Goal: Information Seeking & Learning: Check status

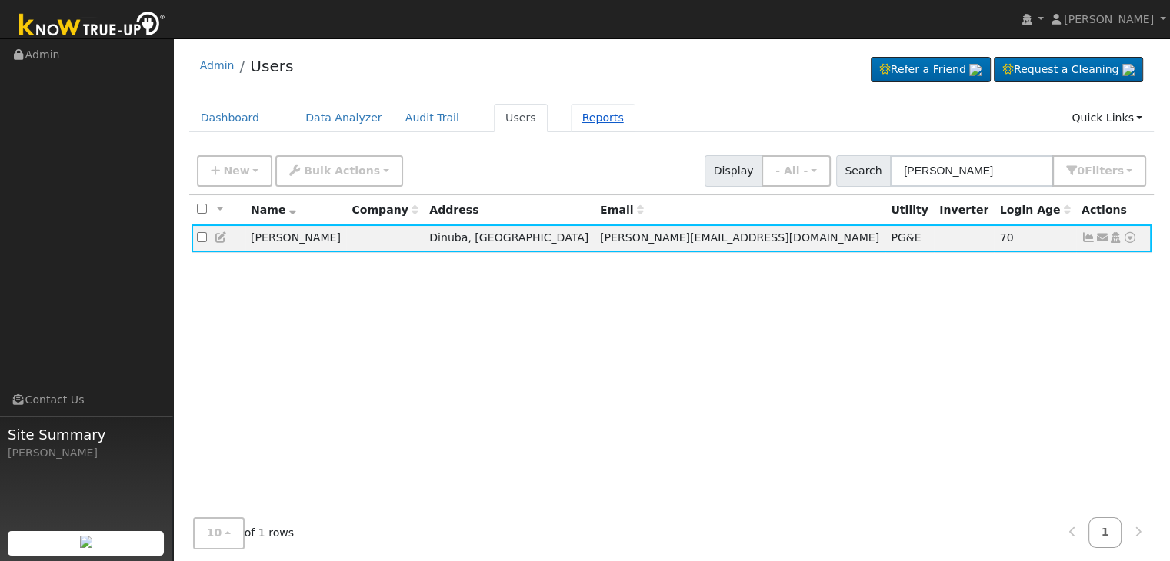
click at [574, 115] on link "Reports" at bounding box center [603, 118] width 65 height 28
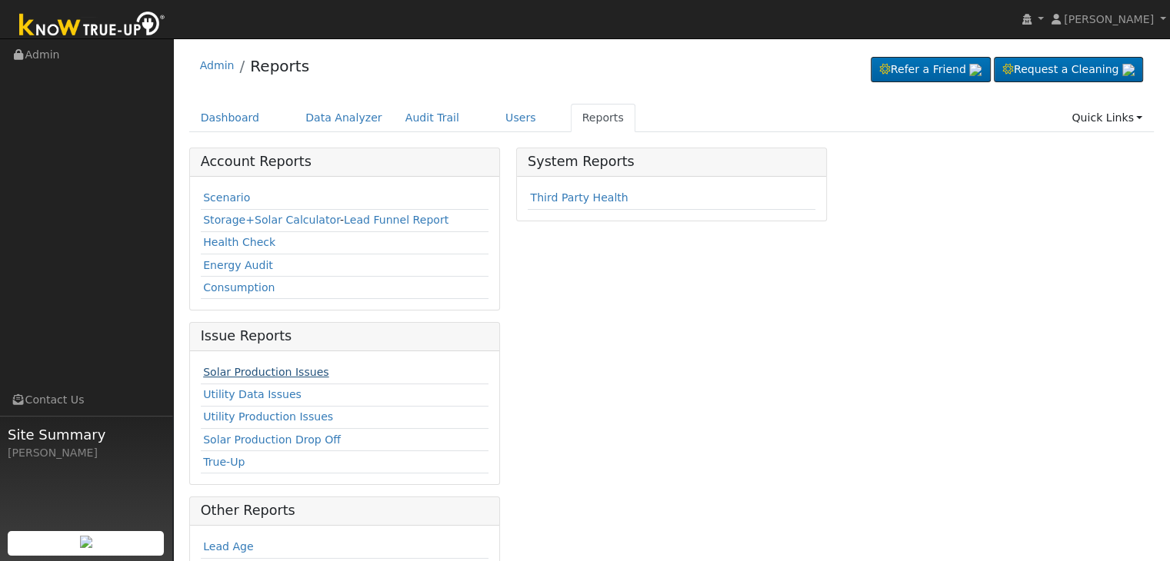
click at [266, 370] on link "Solar Production Issues" at bounding box center [265, 372] width 125 height 12
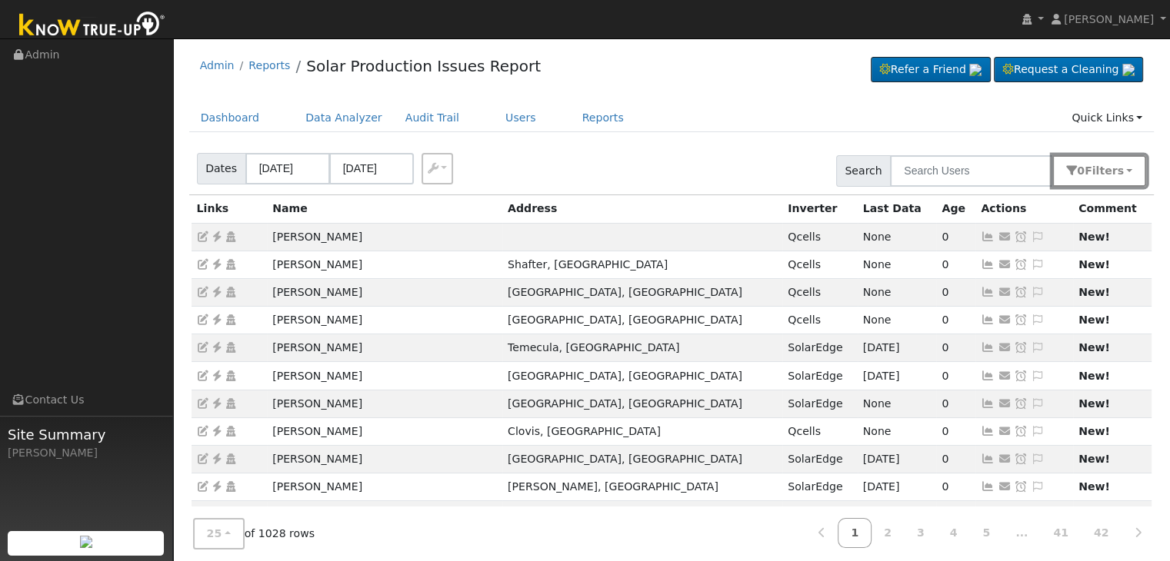
click at [1129, 176] on button "0 Filter s" at bounding box center [1099, 171] width 94 height 32
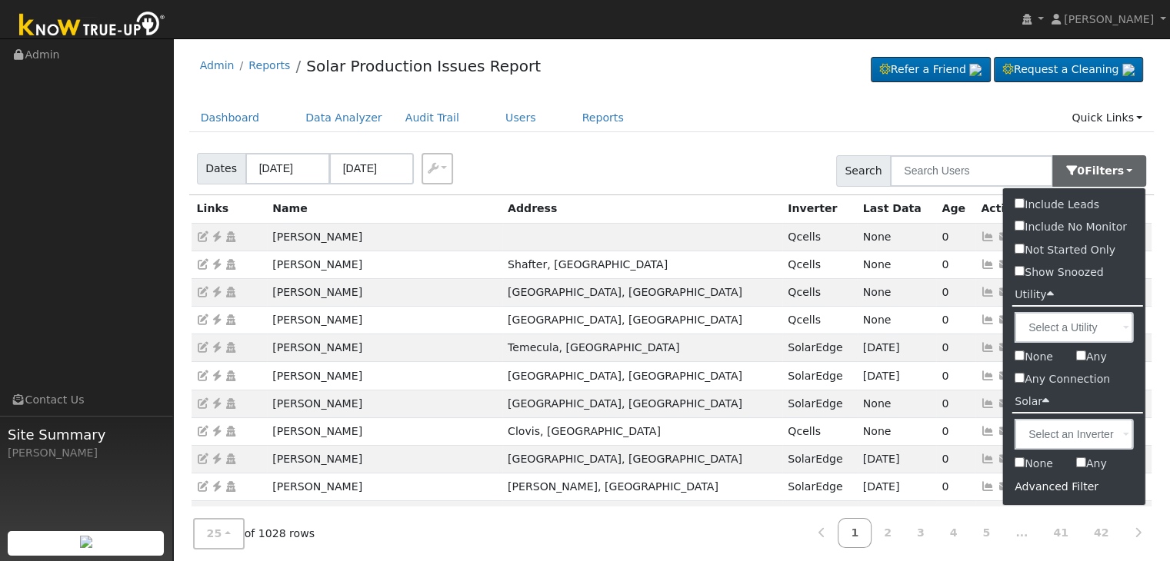
click at [1063, 486] on div "Advanced Filter" at bounding box center [1074, 487] width 142 height 24
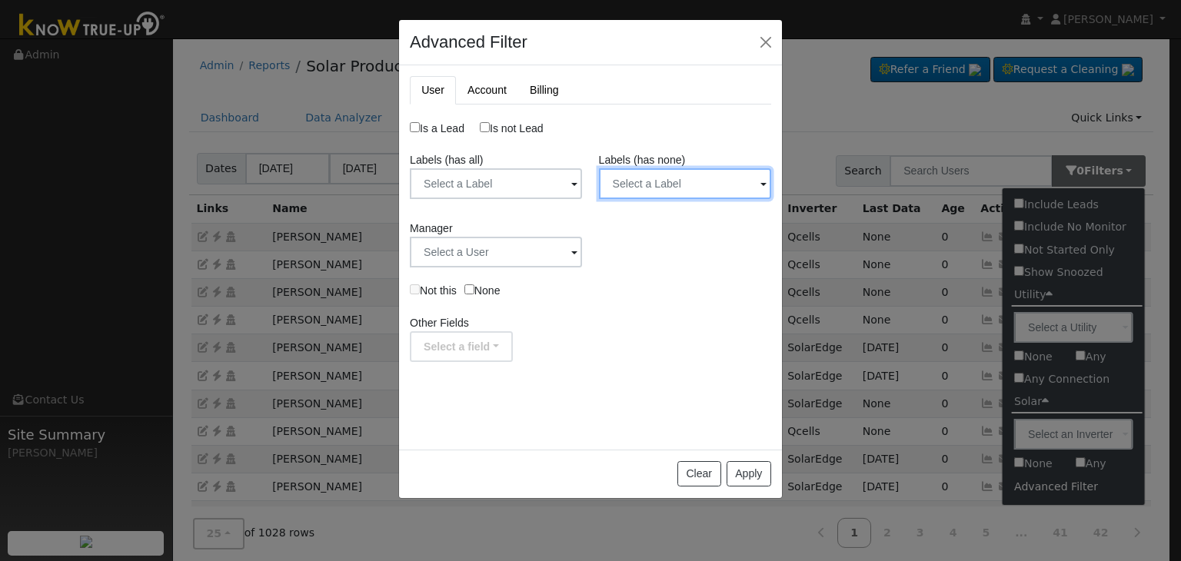
click at [717, 192] on input "text" at bounding box center [685, 183] width 172 height 31
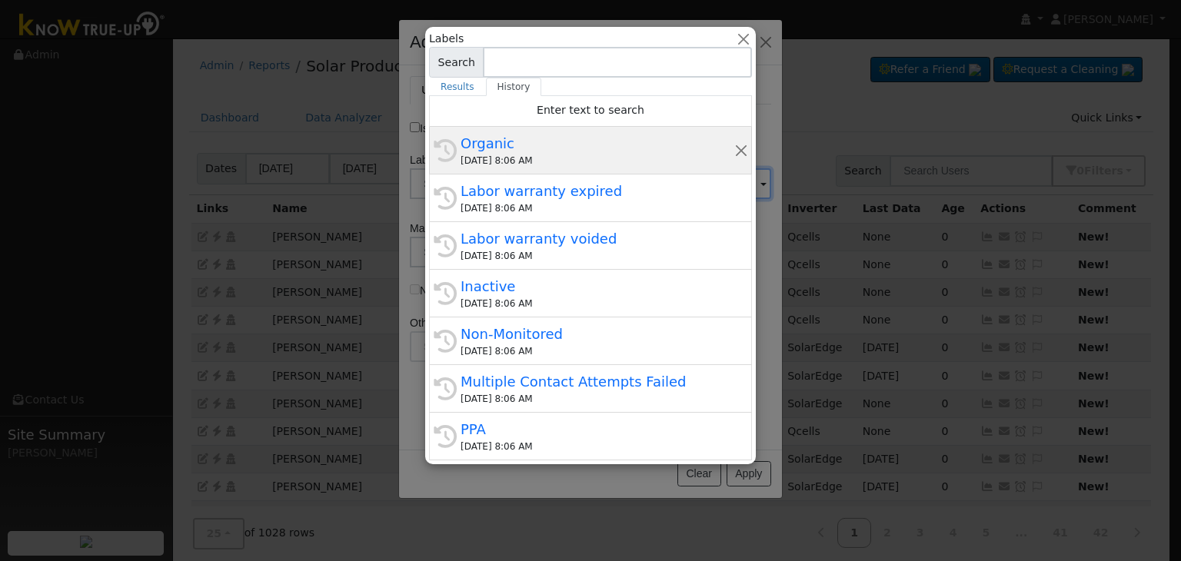
click at [569, 139] on div "Organic" at bounding box center [598, 143] width 274 height 21
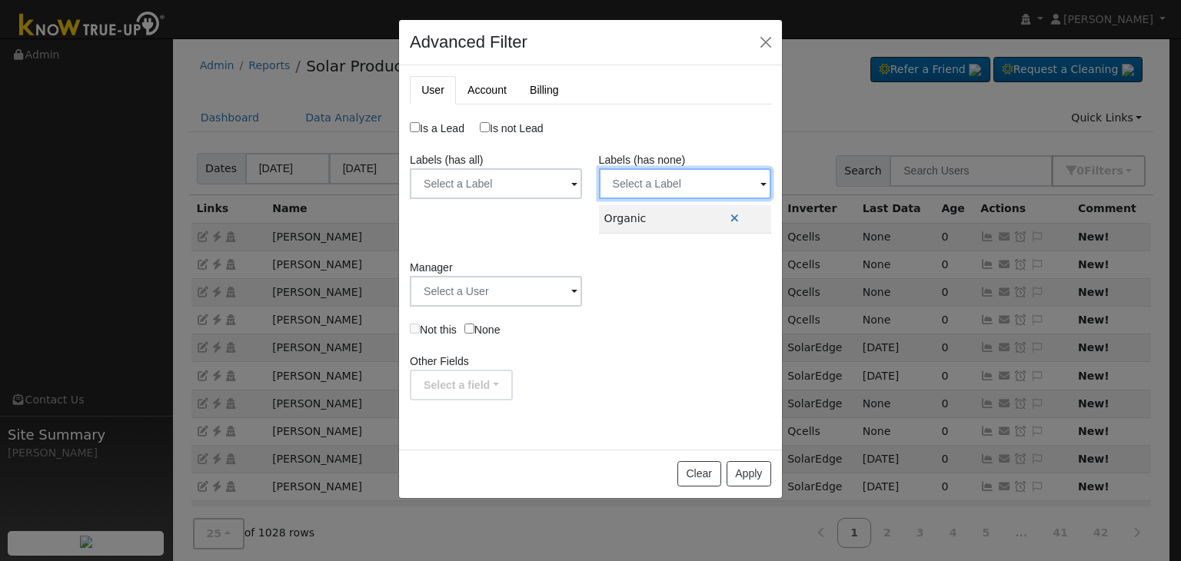
click at [738, 179] on input "text" at bounding box center [685, 183] width 172 height 31
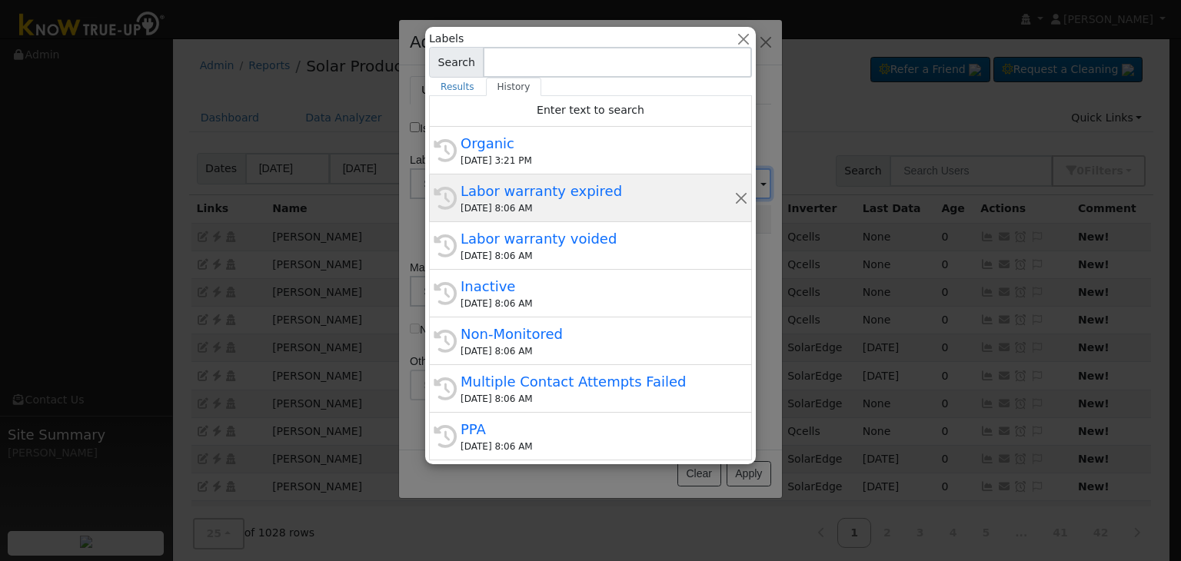
click at [578, 201] on div "[DATE] 8:06 AM" at bounding box center [598, 208] width 274 height 14
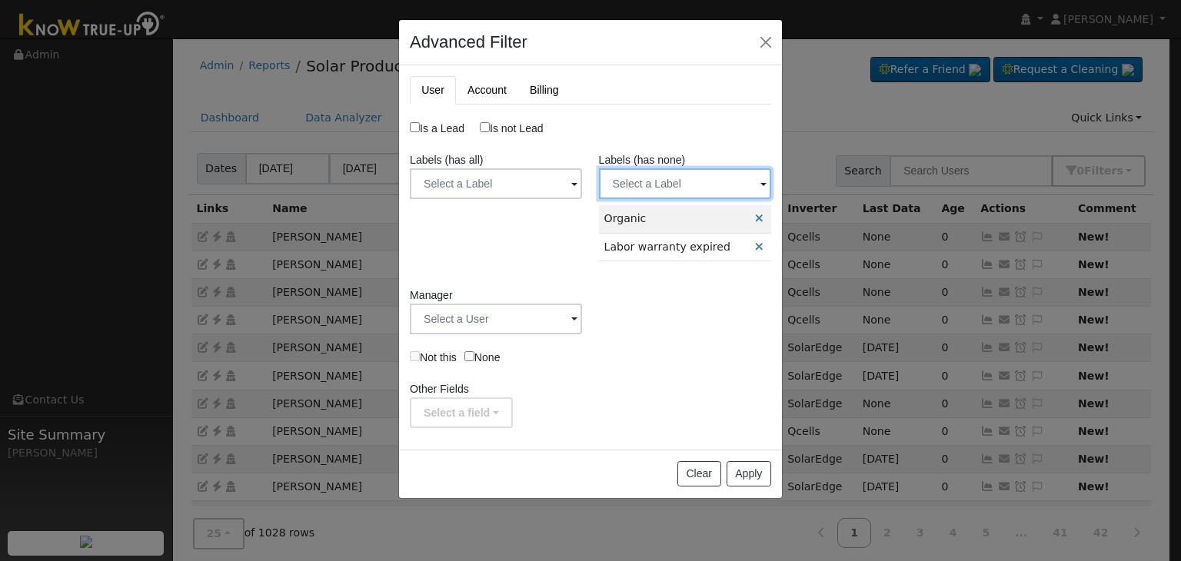
click at [741, 185] on input "text" at bounding box center [685, 183] width 172 height 31
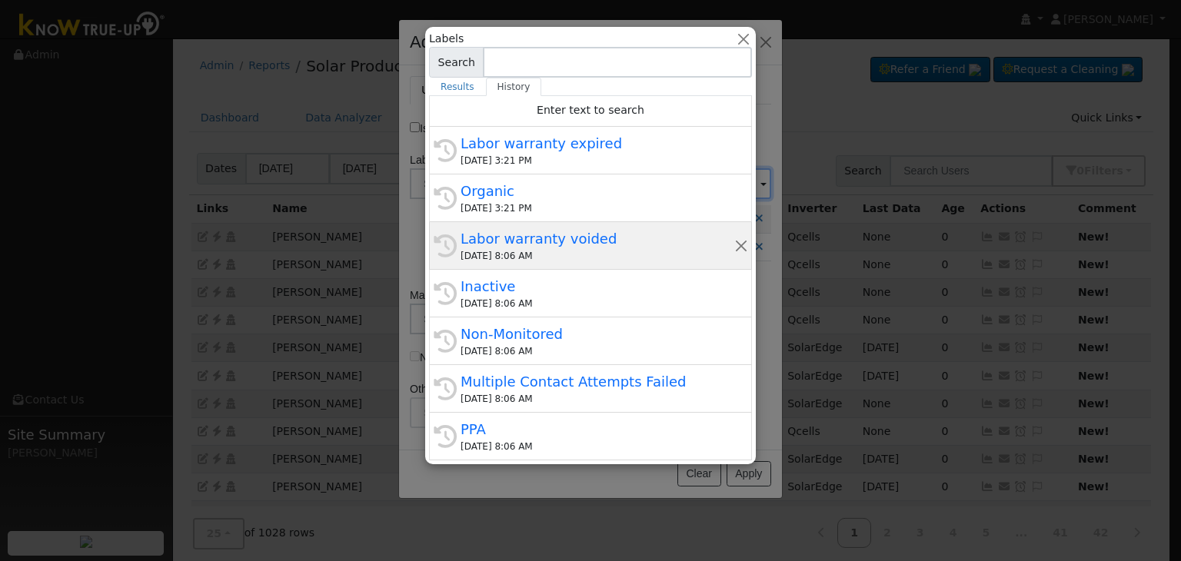
click at [532, 249] on div "[DATE] 8:06 AM" at bounding box center [598, 256] width 274 height 14
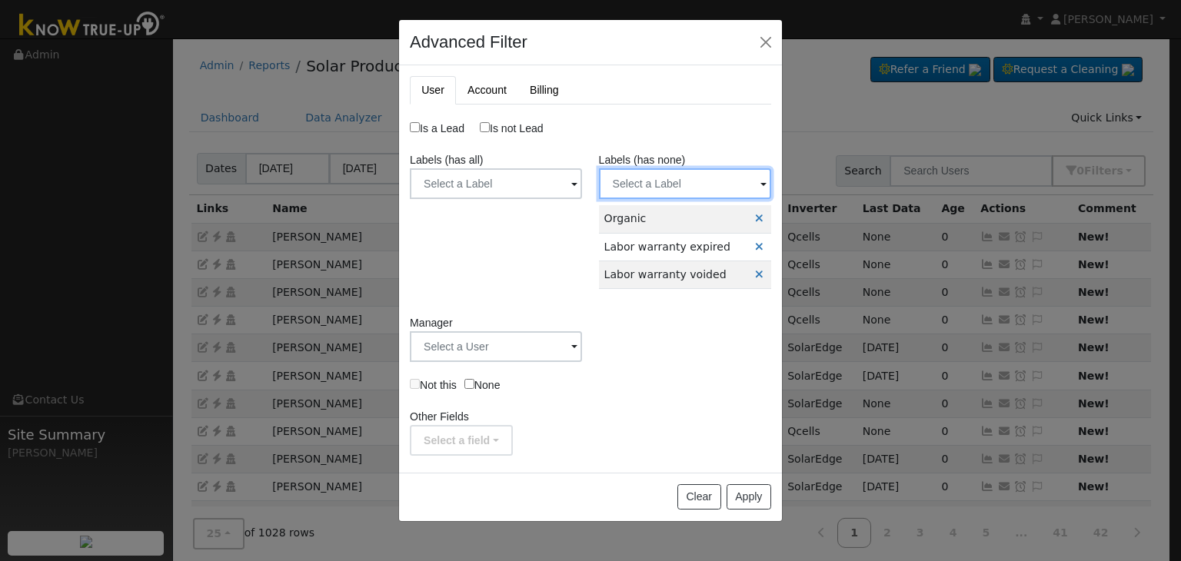
click at [696, 179] on input "text" at bounding box center [685, 183] width 172 height 31
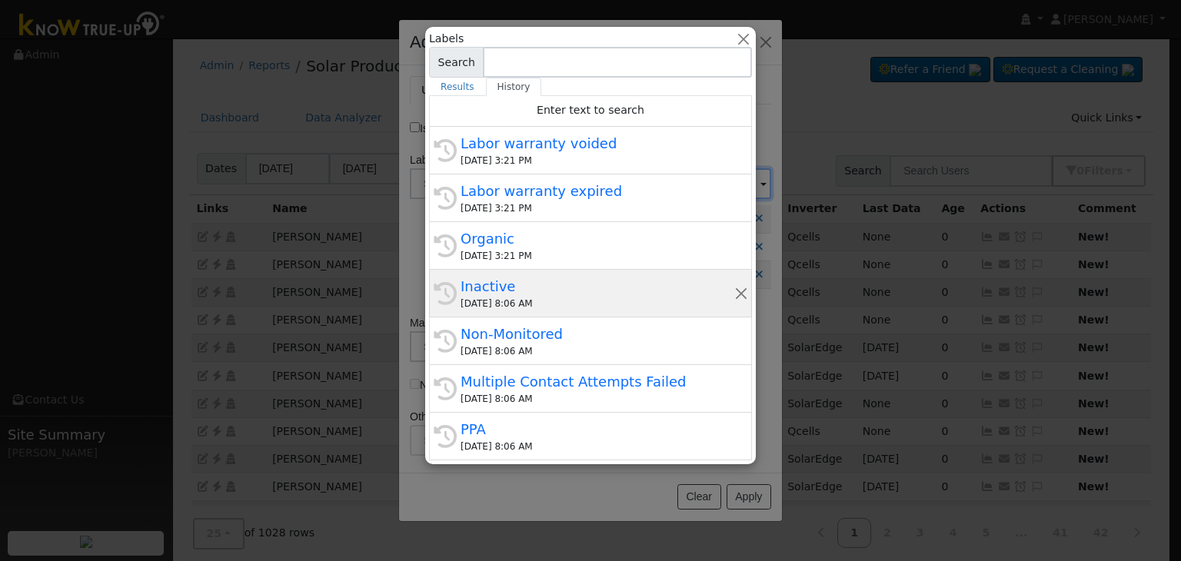
click at [528, 302] on div "[DATE] 8:06 AM" at bounding box center [598, 304] width 274 height 14
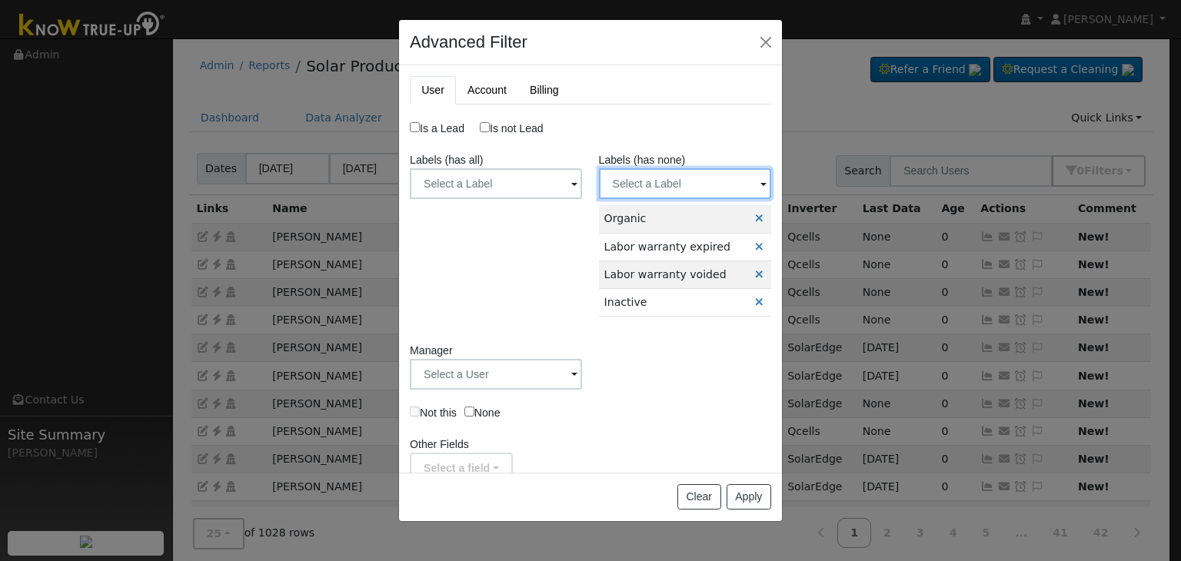
click at [705, 178] on input "text" at bounding box center [685, 183] width 172 height 31
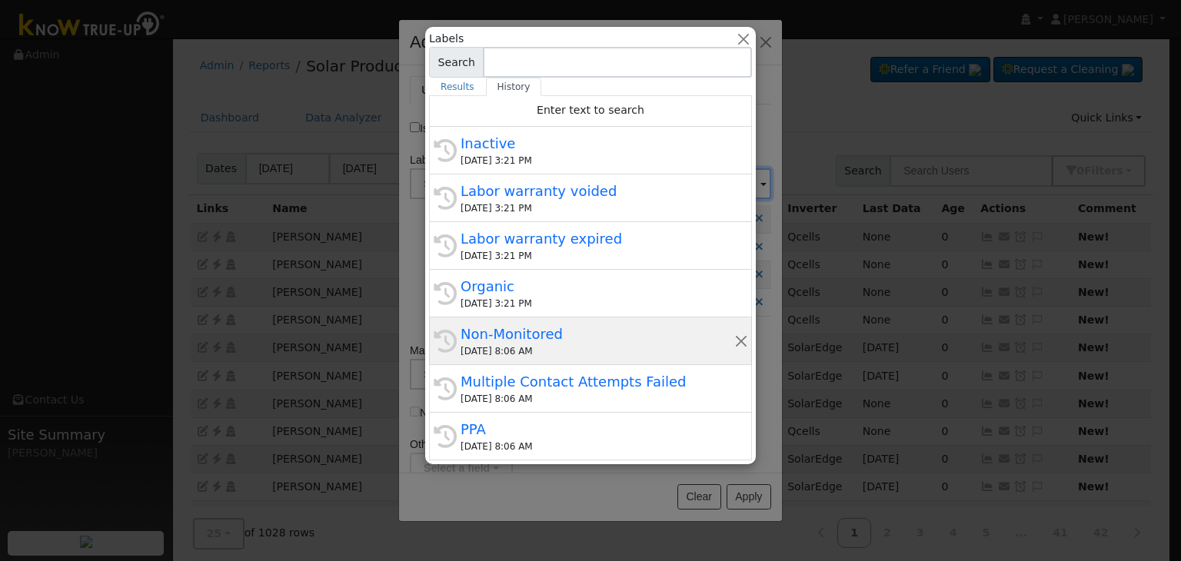
click at [524, 337] on div "Non-Monitored" at bounding box center [598, 334] width 274 height 21
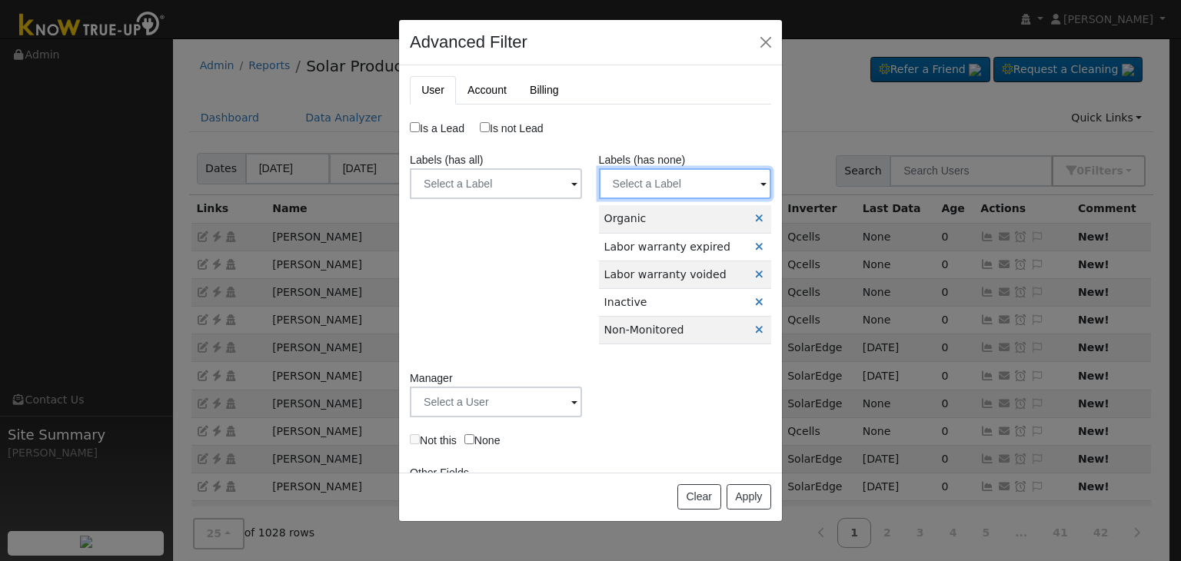
click at [714, 183] on input "text" at bounding box center [685, 183] width 172 height 31
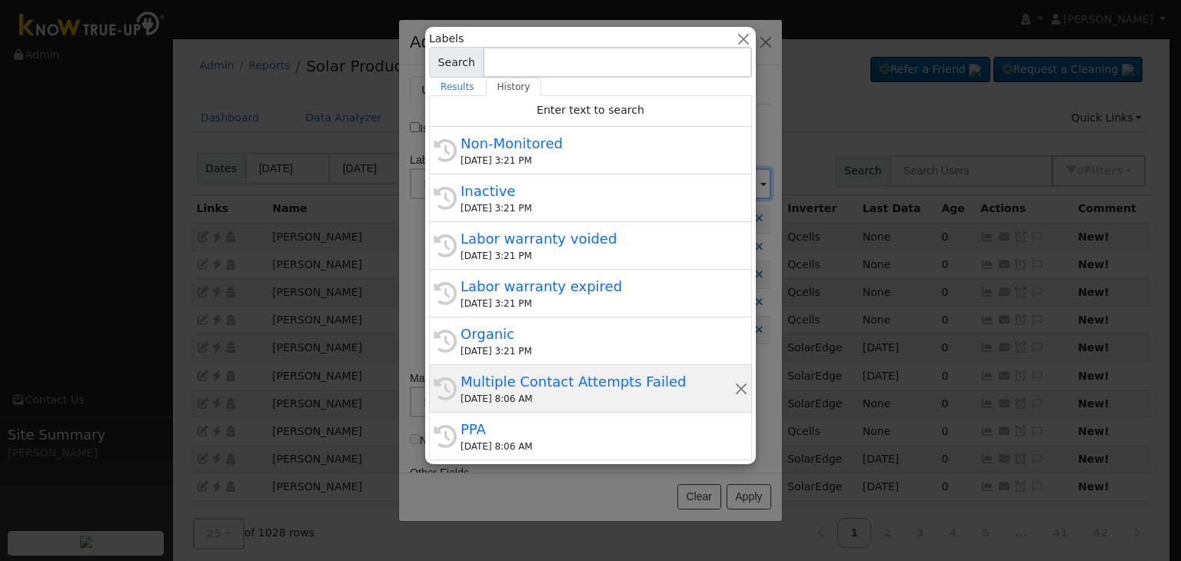
click at [531, 395] on div "[DATE] 8:06 AM" at bounding box center [598, 399] width 274 height 14
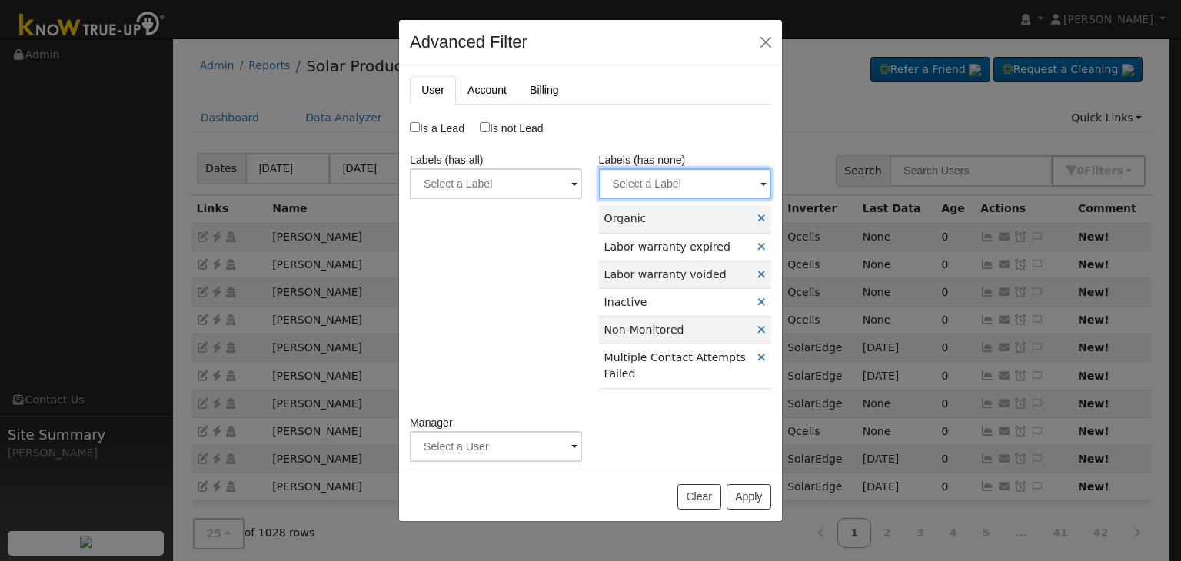
click at [719, 180] on input "text" at bounding box center [685, 183] width 172 height 31
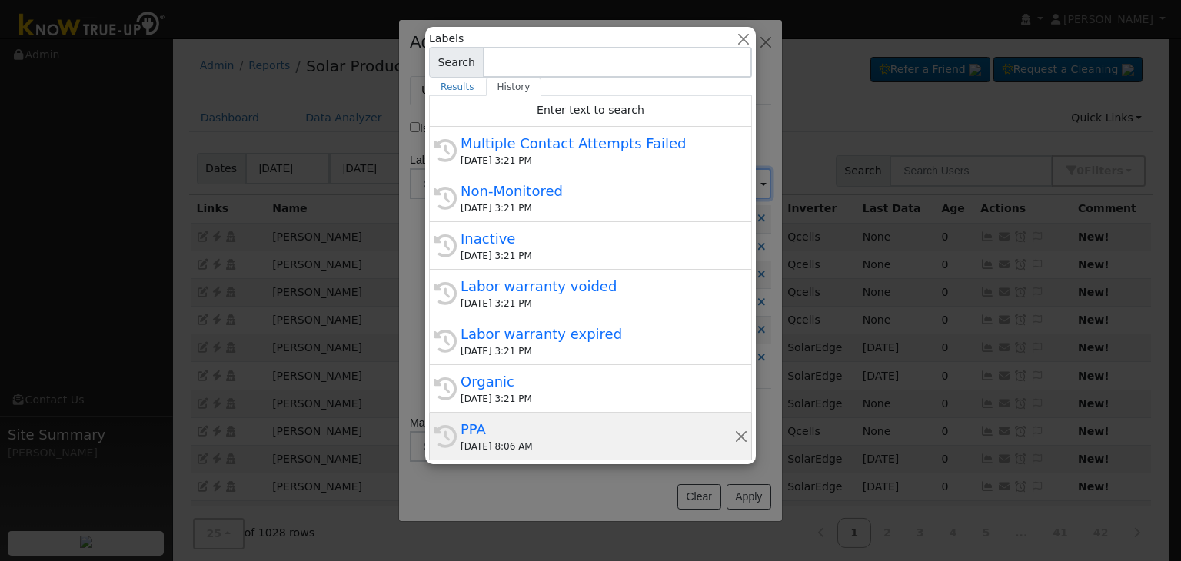
click at [535, 432] on div "PPA" at bounding box center [598, 429] width 274 height 21
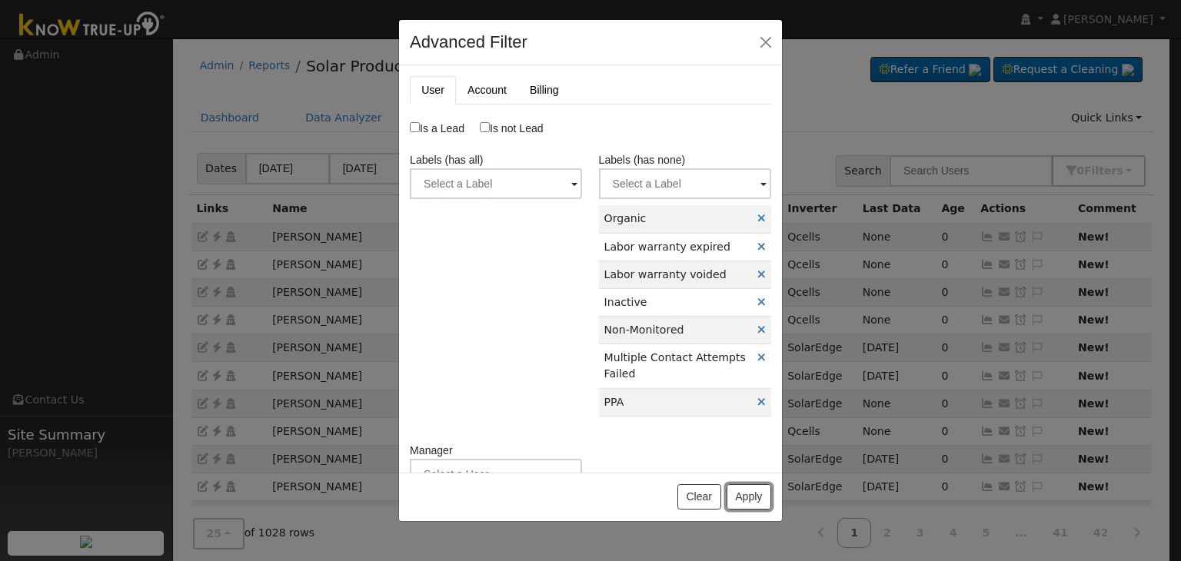
click at [742, 500] on button "Apply" at bounding box center [749, 498] width 45 height 26
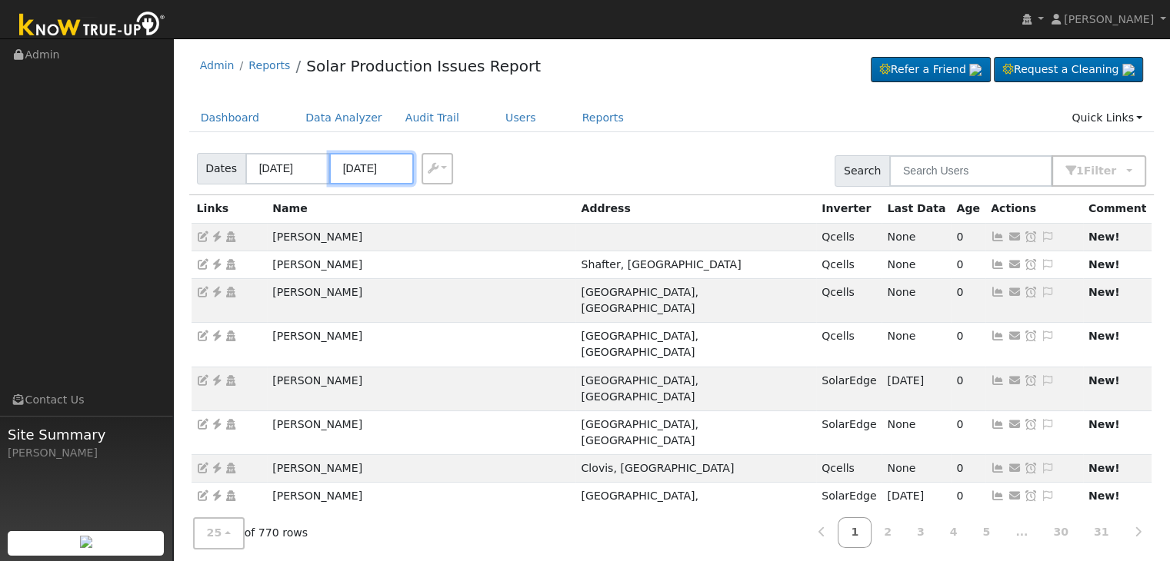
click at [385, 170] on input "[DATE]" at bounding box center [371, 169] width 85 height 32
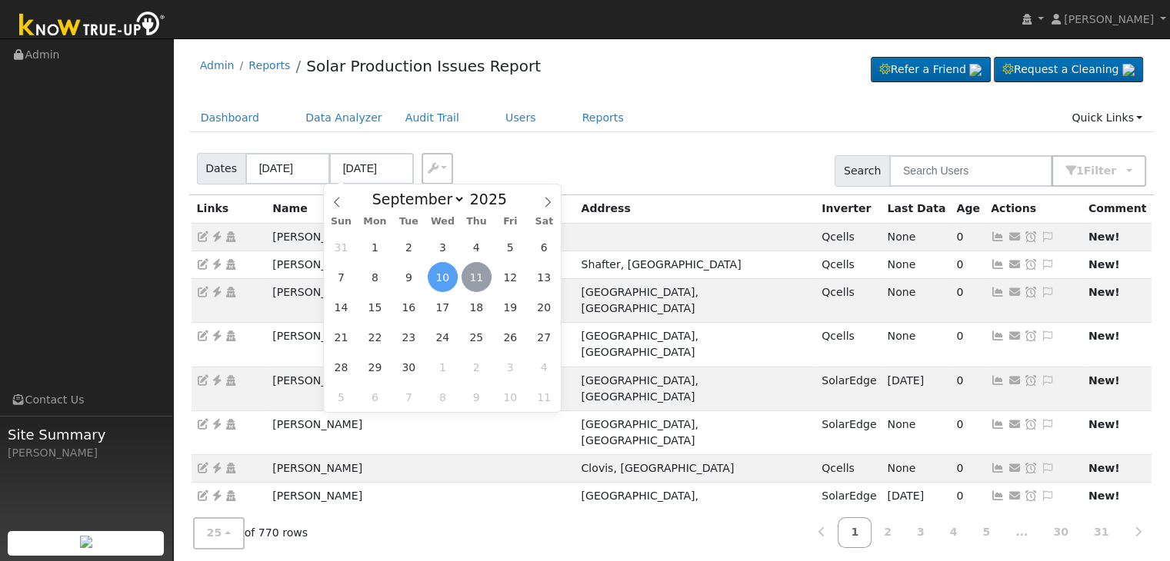
click at [477, 284] on span "11" at bounding box center [476, 277] width 30 height 30
type input "[DATE]"
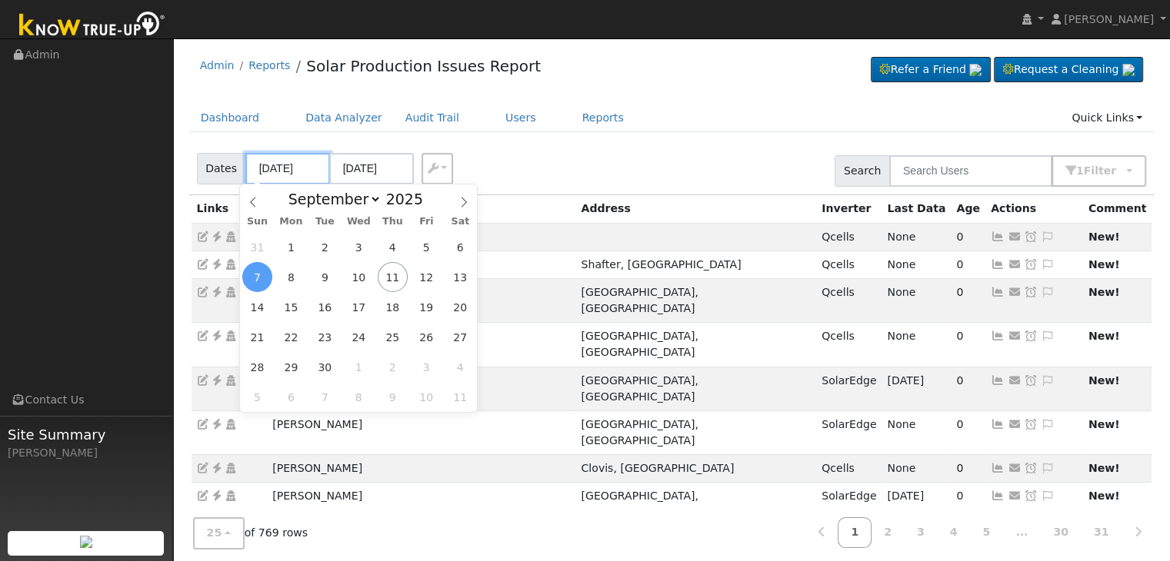
click at [285, 167] on input "[DATE]" at bounding box center [287, 169] width 85 height 32
click at [328, 279] on span "9" at bounding box center [325, 277] width 30 height 30
type input "[DATE]"
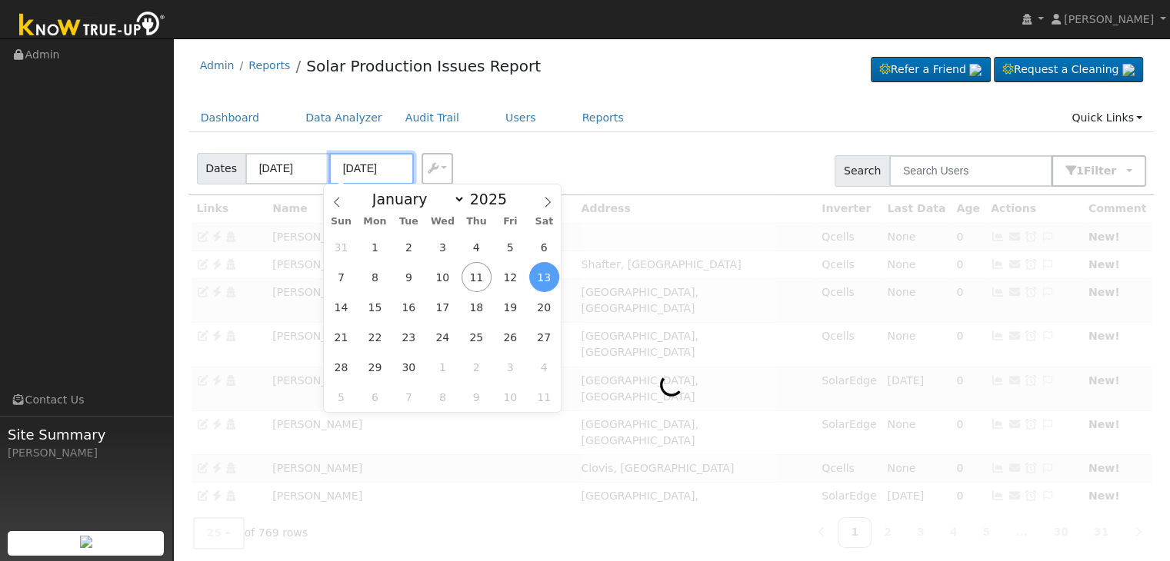
click at [365, 165] on input "[DATE]" at bounding box center [371, 169] width 85 height 32
click at [475, 278] on span "11" at bounding box center [476, 277] width 30 height 30
type input "[DATE]"
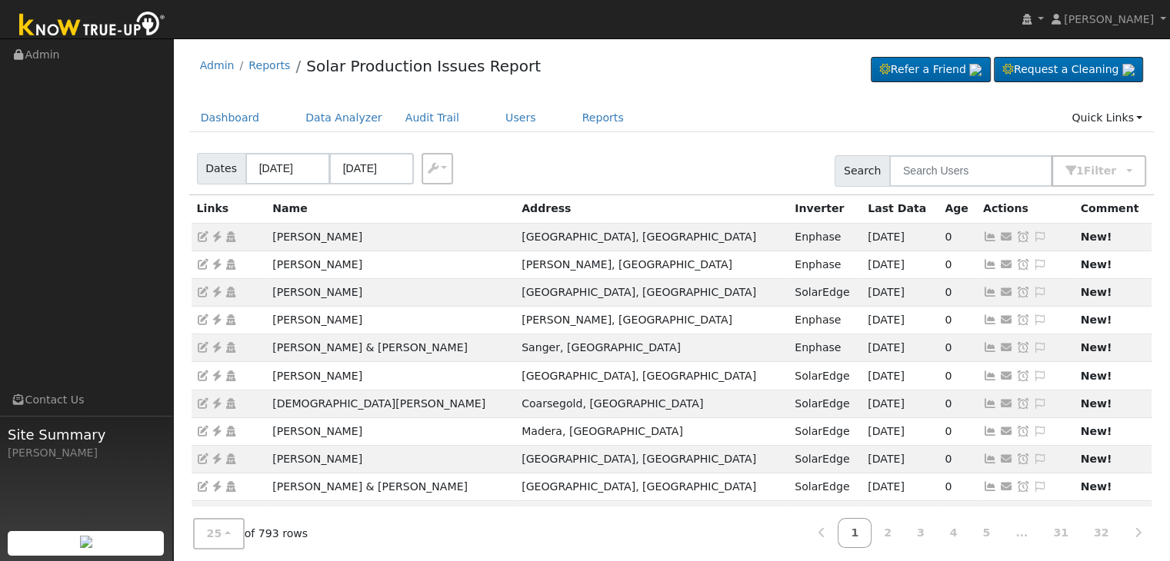
click at [688, 55] on div "Admin Reports Solar Production Issues Report Refer a Friend Request a Cleaning" at bounding box center [671, 69] width 965 height 47
click at [218, 238] on icon at bounding box center [217, 236] width 14 height 11
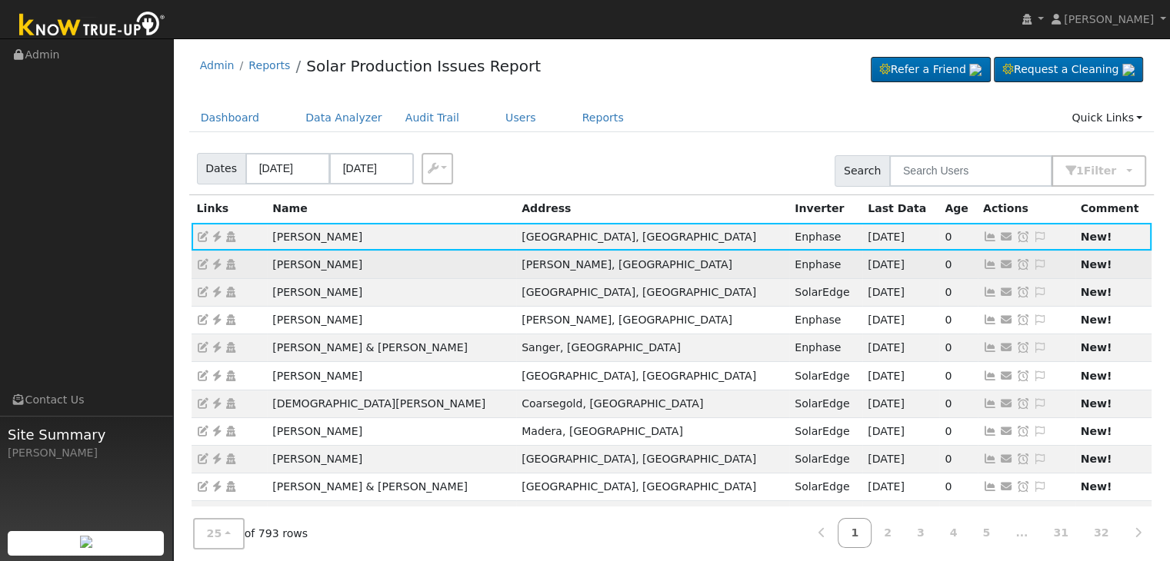
click at [218, 259] on icon at bounding box center [217, 264] width 14 height 11
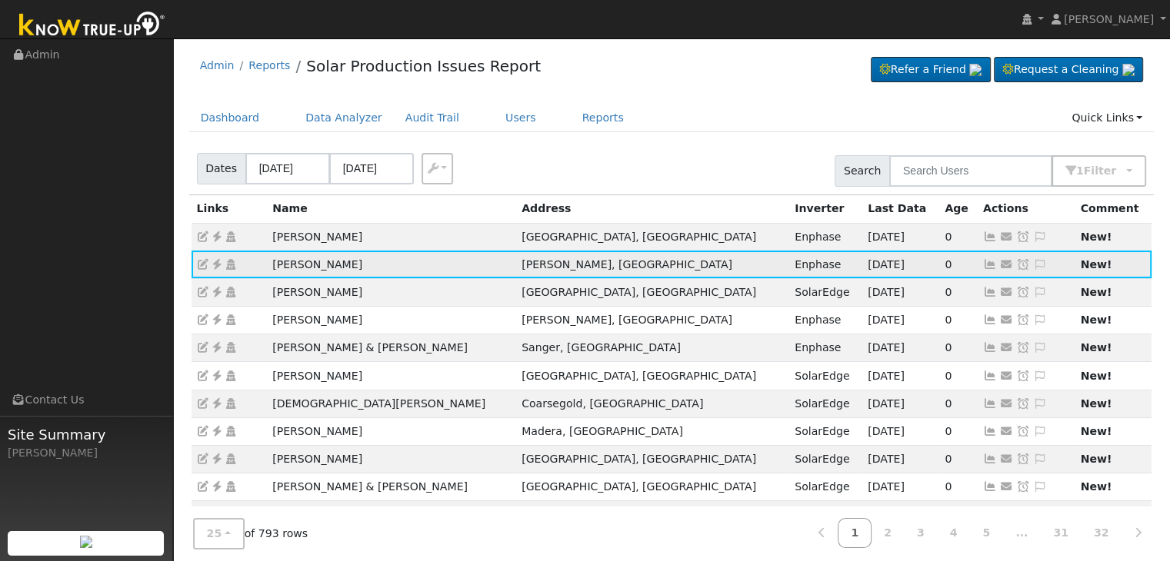
click at [1033, 262] on icon at bounding box center [1040, 264] width 14 height 11
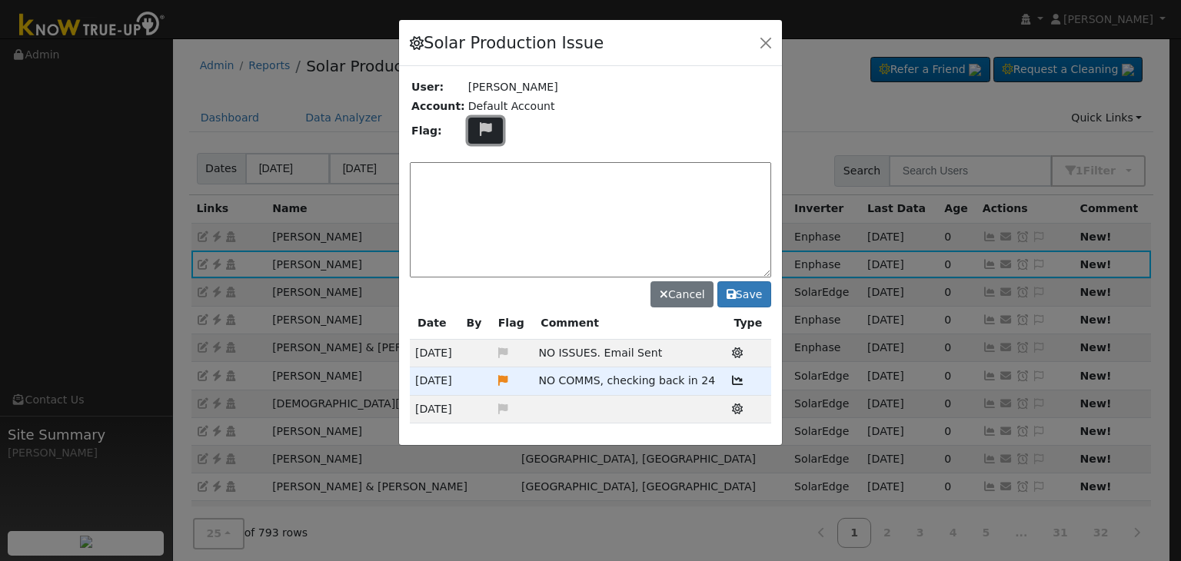
click at [486, 130] on button at bounding box center [485, 131] width 35 height 27
click at [476, 179] on icon at bounding box center [485, 186] width 18 height 14
click at [477, 179] on textarea at bounding box center [590, 219] width 361 height 115
click at [498, 177] on textarea at bounding box center [590, 219] width 361 height 115
paste textarea "NO PRODUCTION, NO COMMS"
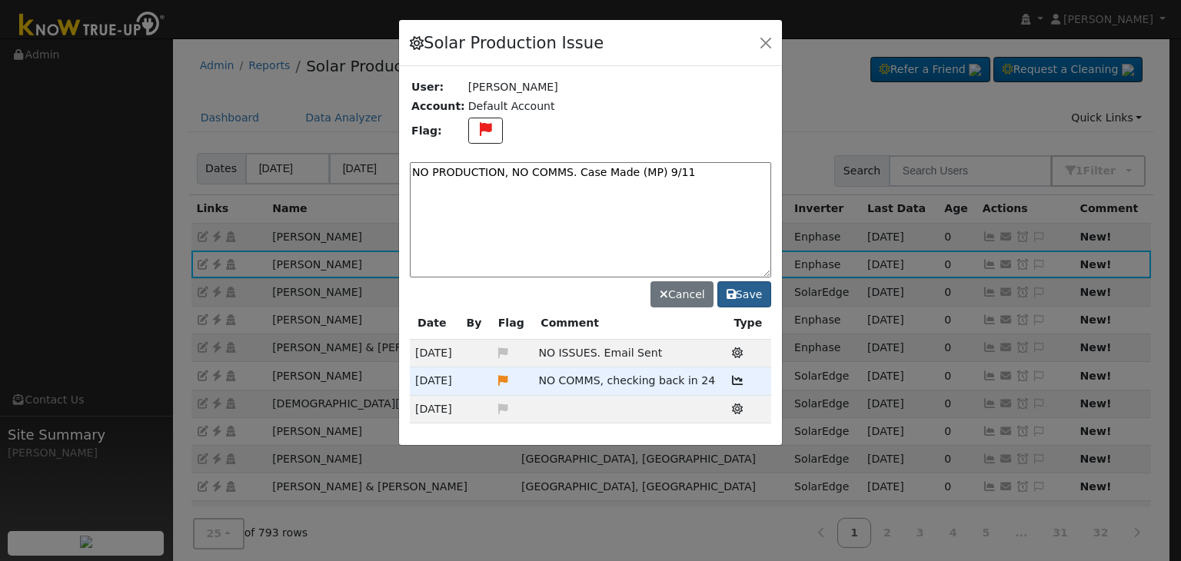
type textarea "NO PRODUCTION, NO COMMS. Case Made (MP) 9/11"
click at [748, 290] on button "Save" at bounding box center [745, 294] width 54 height 26
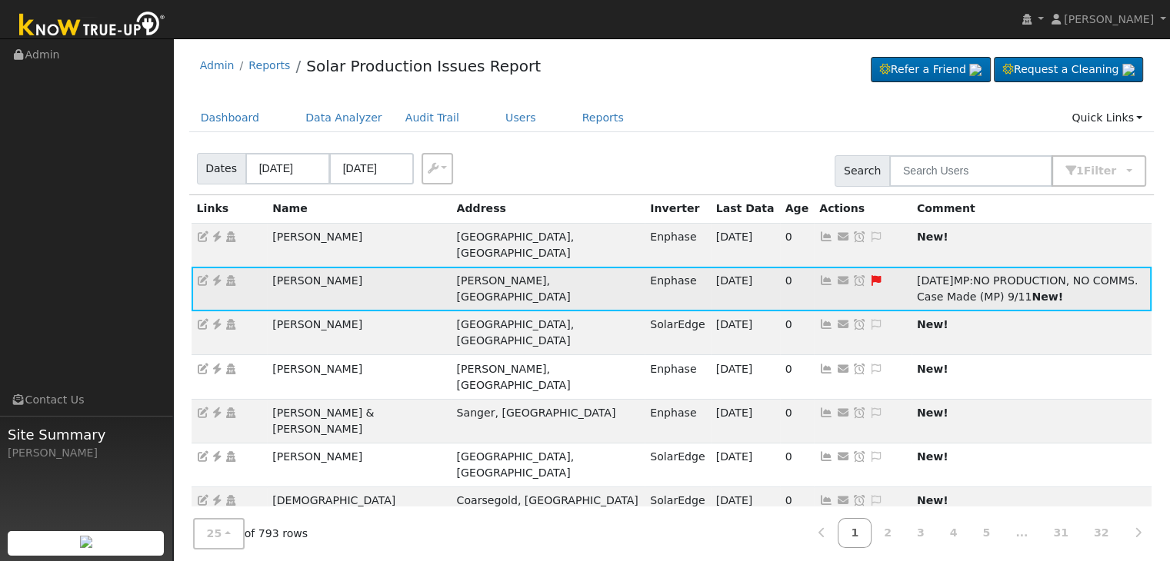
click at [852, 275] on icon at bounding box center [859, 280] width 14 height 11
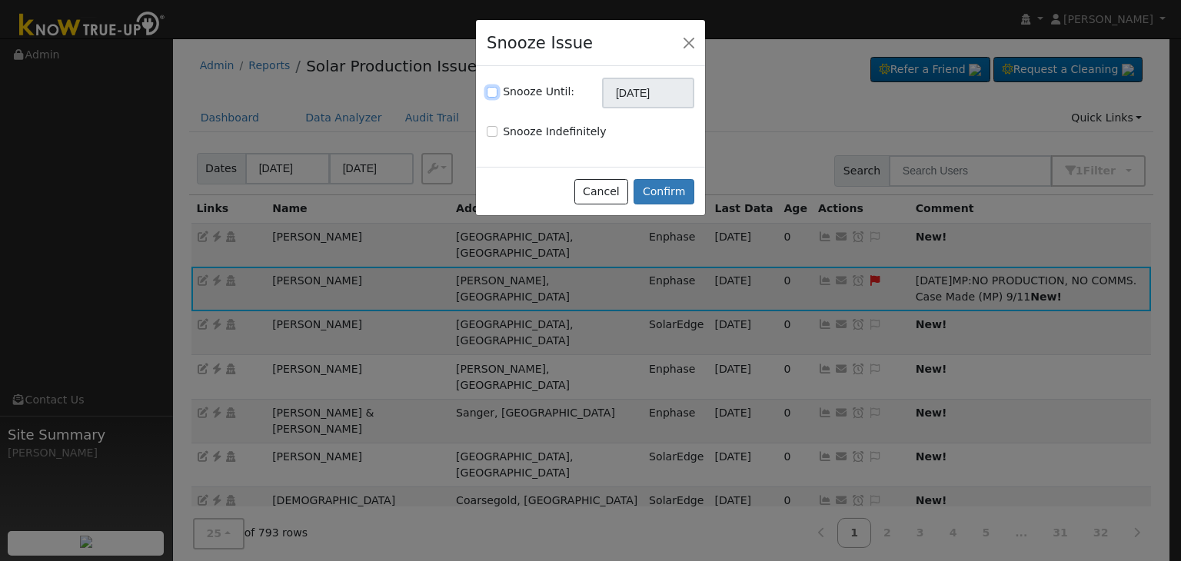
click at [489, 89] on input "Snooze Until:" at bounding box center [492, 92] width 11 height 11
checkbox input "true"
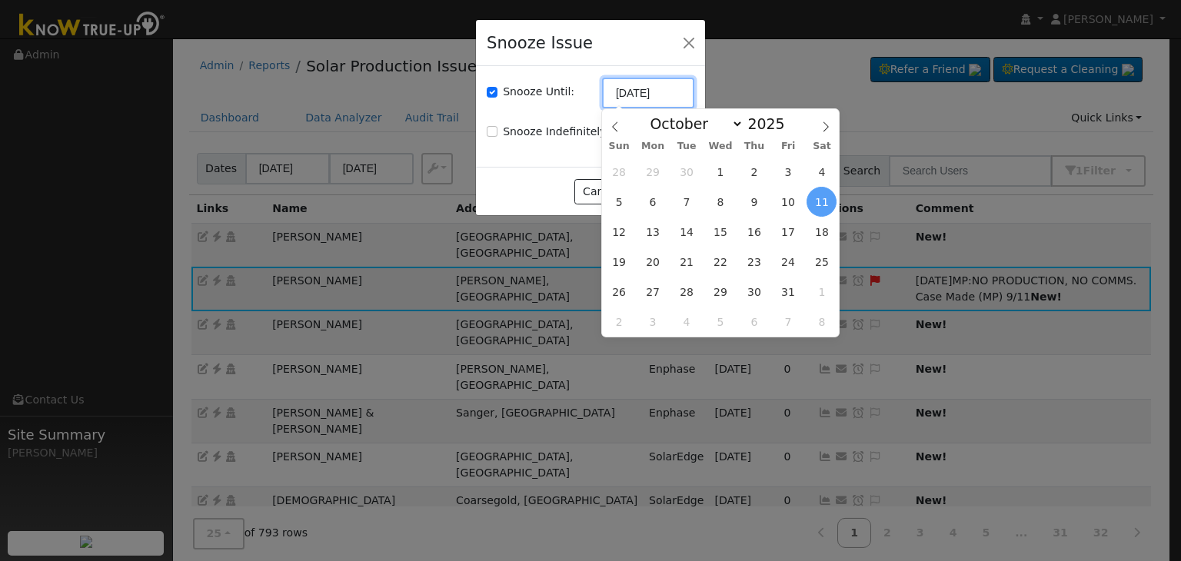
click at [631, 91] on input "[DATE]" at bounding box center [648, 93] width 92 height 31
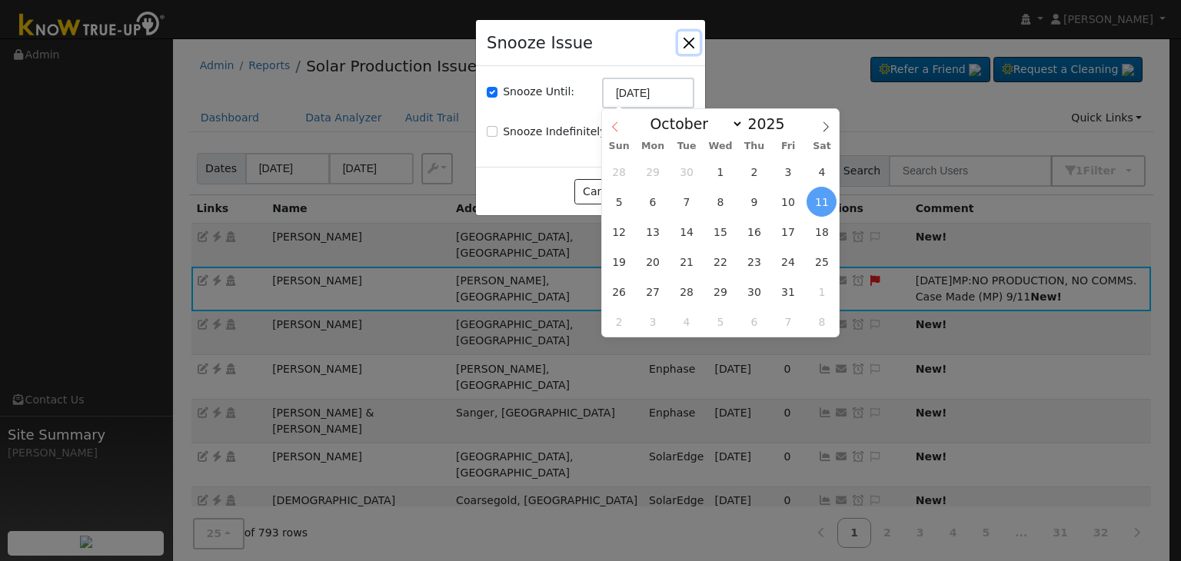
click at [612, 124] on icon at bounding box center [615, 127] width 11 height 11
select select "8"
click at [752, 230] on span "18" at bounding box center [754, 232] width 30 height 30
type input "[DATE]"
click at [754, 236] on span "18" at bounding box center [754, 232] width 30 height 30
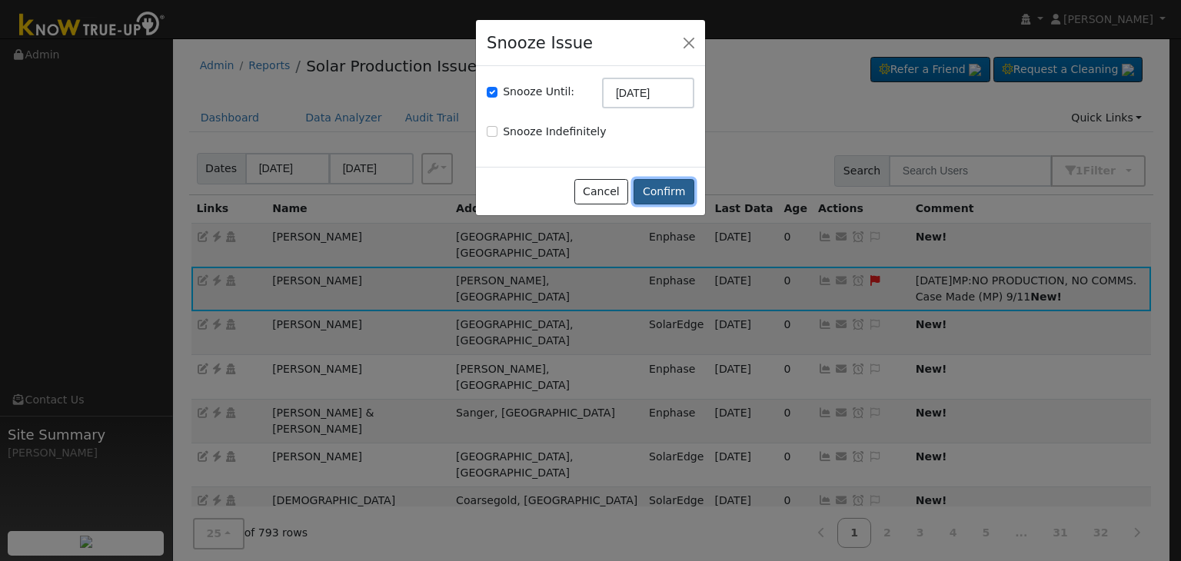
click at [659, 191] on button "Confirm" at bounding box center [664, 192] width 61 height 26
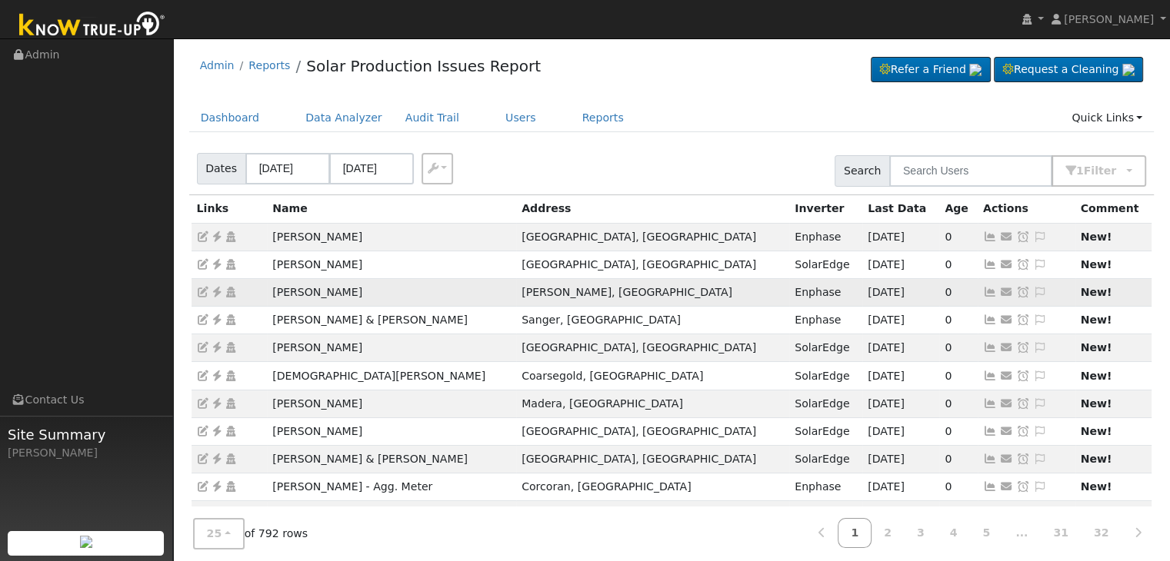
click at [215, 290] on icon at bounding box center [217, 292] width 14 height 11
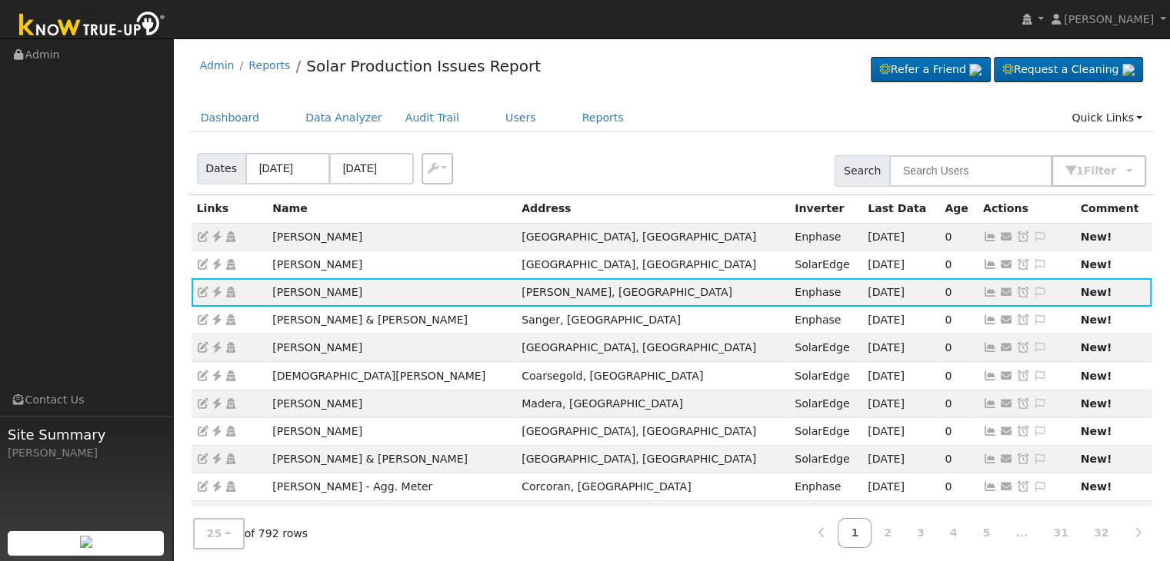
click at [645, 121] on ul "Dashboard Data Analyzer Audit Trail Users Reports Quick Links Quick Add Quick C…" at bounding box center [671, 118] width 965 height 28
click at [1033, 290] on icon at bounding box center [1040, 292] width 14 height 11
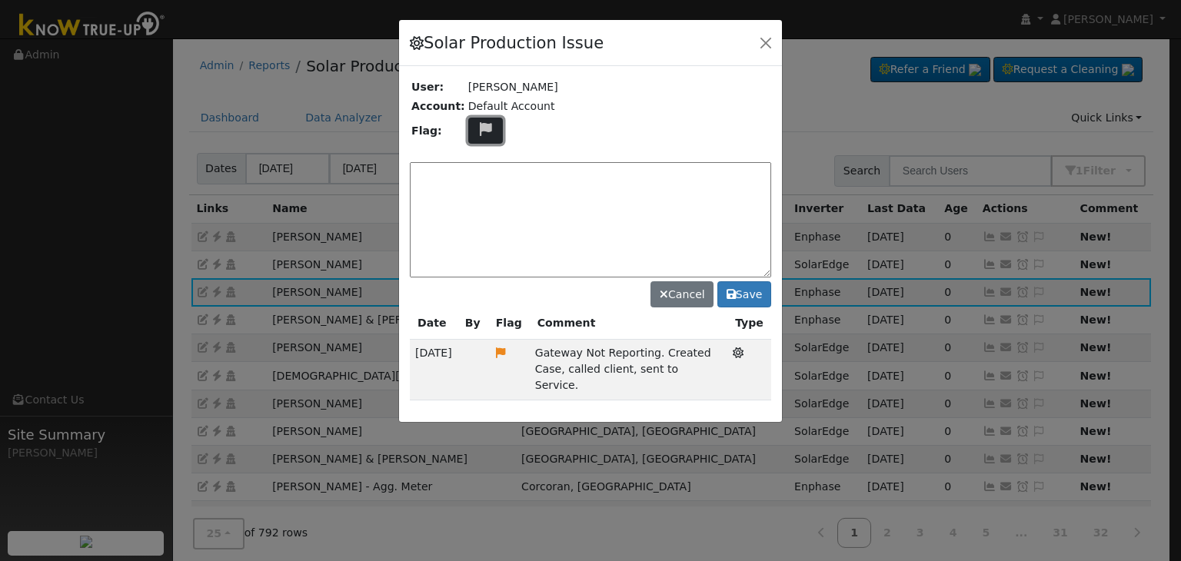
click at [481, 127] on icon at bounding box center [486, 129] width 18 height 14
click at [479, 196] on icon at bounding box center [485, 203] width 18 height 14
click at [486, 179] on textarea at bounding box center [590, 219] width 361 height 115
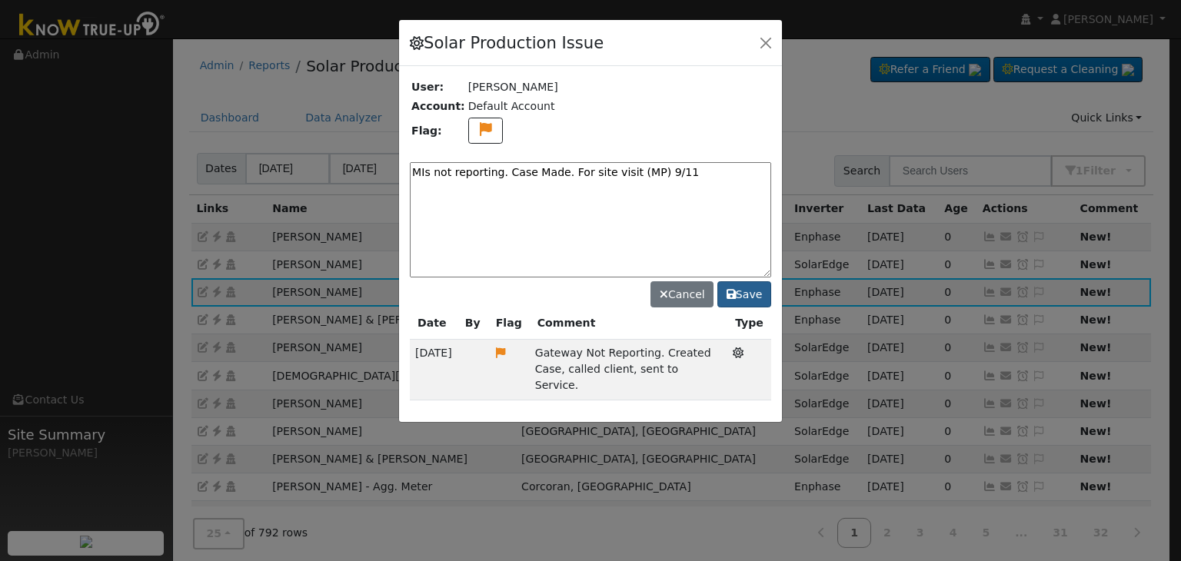
type textarea "MIs not reporting. Case Made. For site visit (MP) 9/11"
click at [757, 288] on button "Save" at bounding box center [745, 294] width 54 height 26
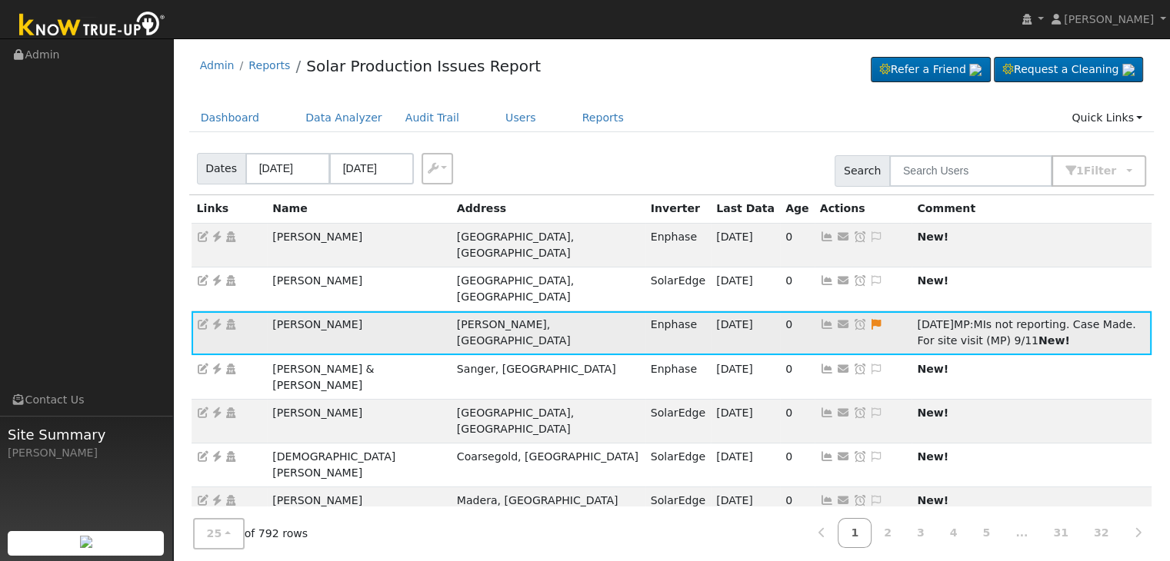
click at [853, 319] on icon at bounding box center [860, 324] width 14 height 11
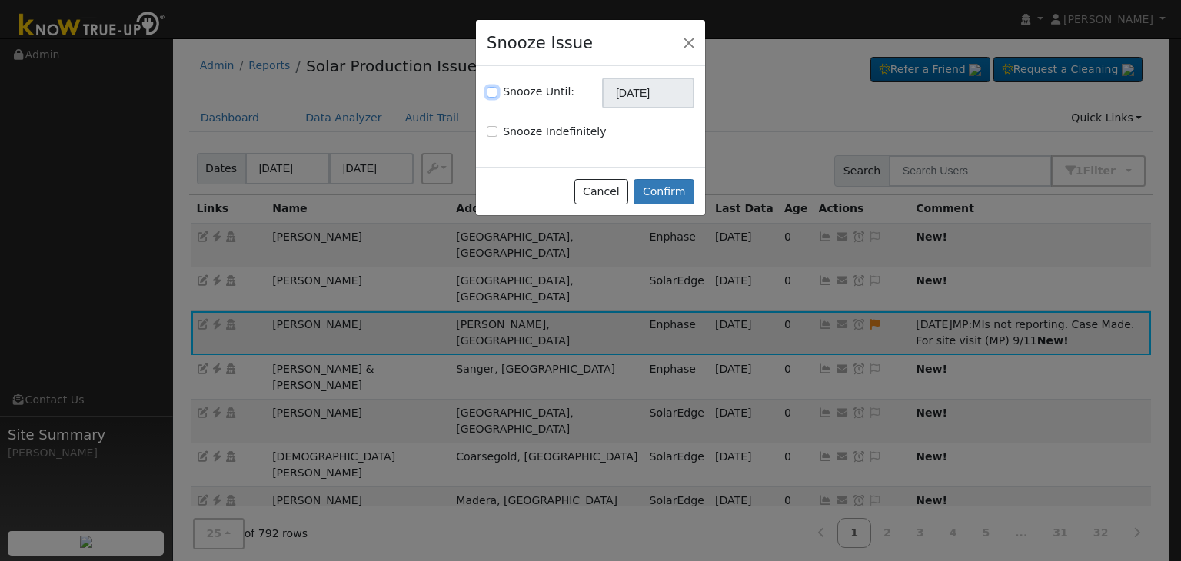
drag, startPoint x: 491, startPoint y: 92, endPoint x: 565, endPoint y: 85, distance: 74.9
click at [495, 91] on input "Snooze Until:" at bounding box center [492, 92] width 11 height 11
checkbox input "true"
click at [658, 101] on input "[DATE]" at bounding box center [648, 93] width 92 height 31
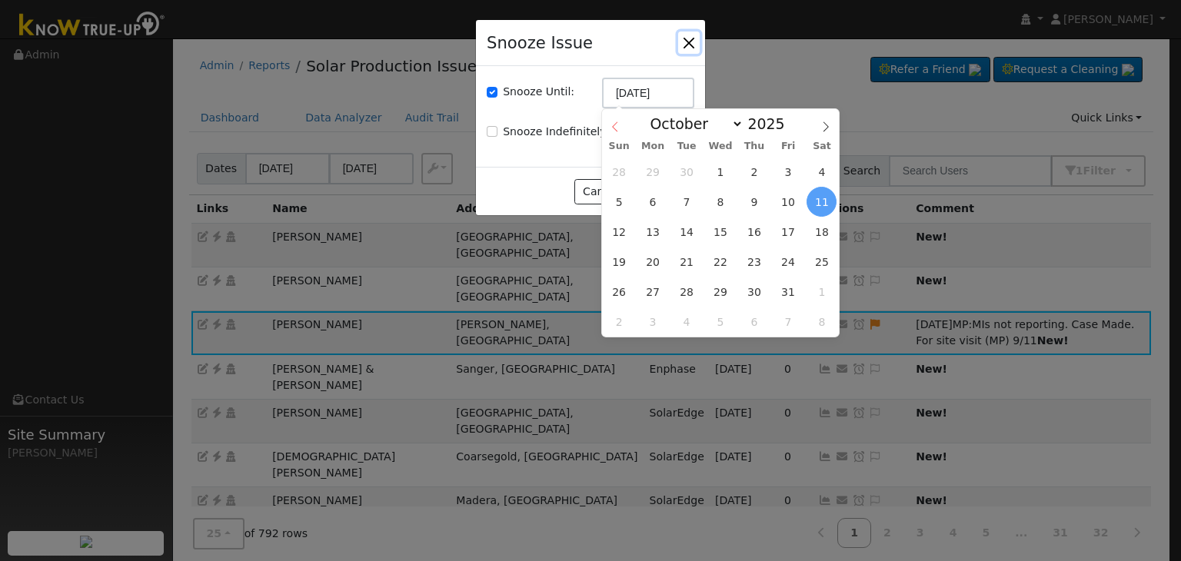
click at [618, 120] on span at bounding box center [615, 122] width 26 height 26
select select "8"
click at [760, 236] on span "18" at bounding box center [754, 232] width 30 height 30
type input "[DATE]"
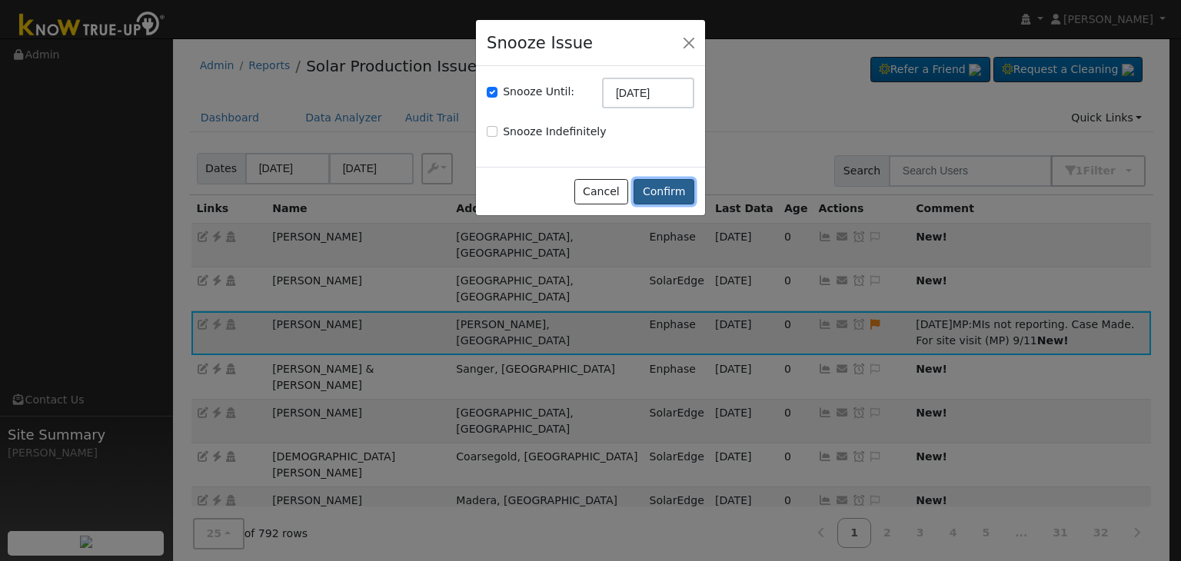
click at [668, 186] on button "Confirm" at bounding box center [664, 192] width 61 height 26
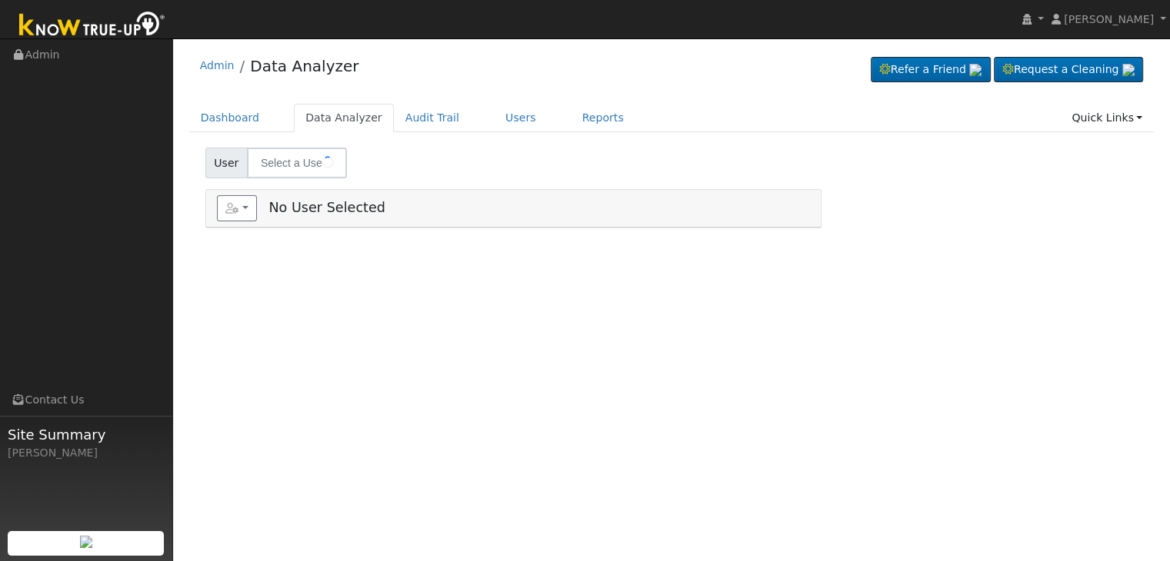
type input "[PERSON_NAME]"
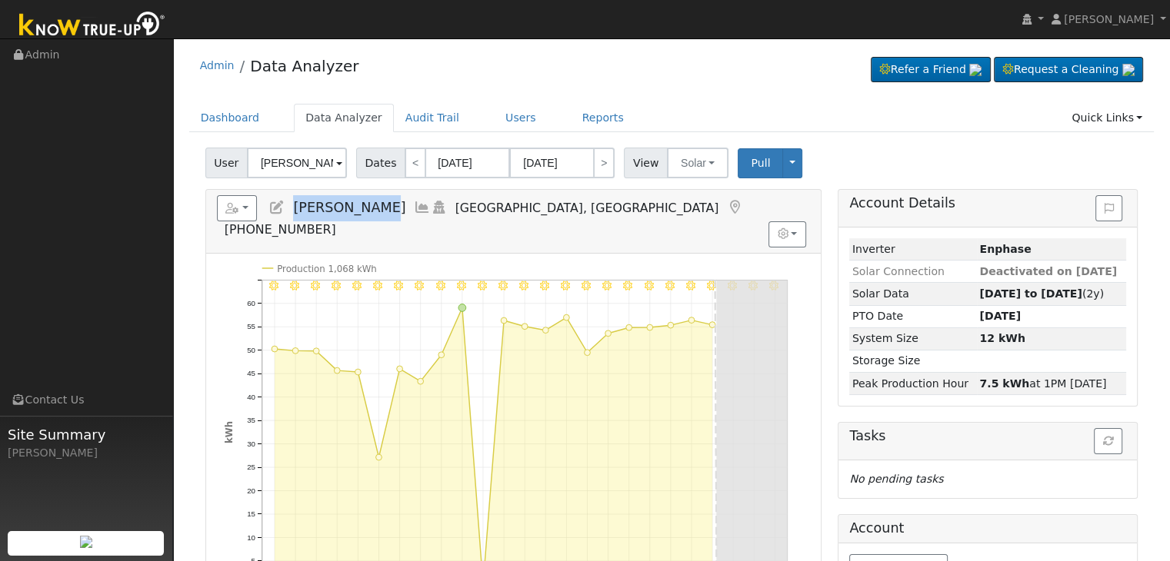
drag, startPoint x: 293, startPoint y: 206, endPoint x: 366, endPoint y: 208, distance: 73.1
click at [366, 208] on span "[PERSON_NAME]" at bounding box center [349, 207] width 112 height 15
copy span "[PERSON_NAME]"
click at [708, 156] on button "Solar" at bounding box center [698, 163] width 62 height 31
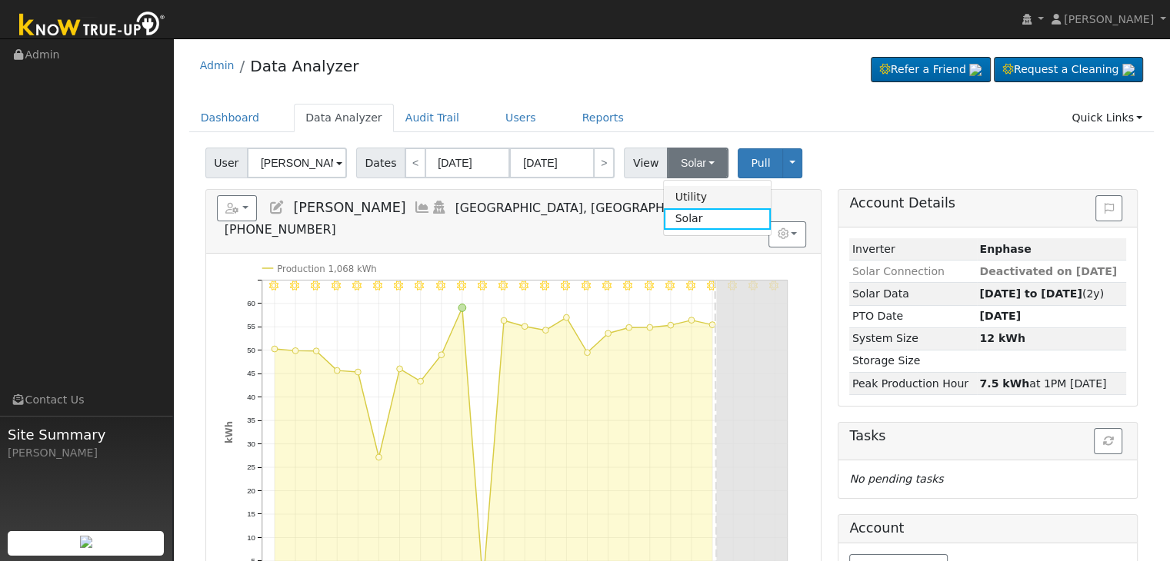
click at [688, 193] on link "Utility" at bounding box center [717, 197] width 107 height 22
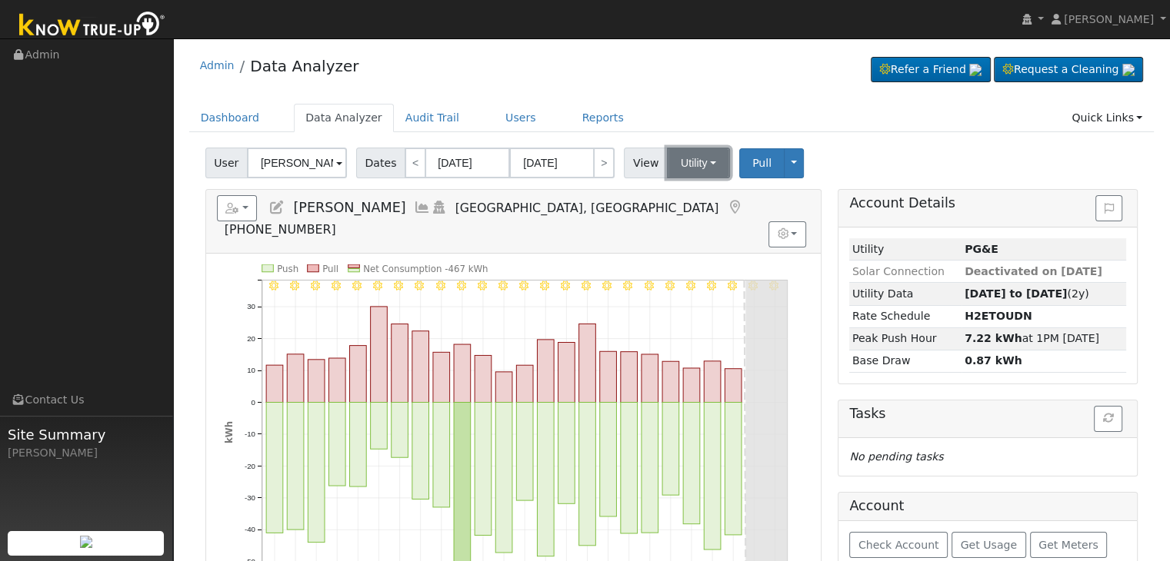
click at [696, 160] on button "Utility" at bounding box center [698, 163] width 63 height 31
click at [691, 219] on link "Solar" at bounding box center [717, 219] width 107 height 22
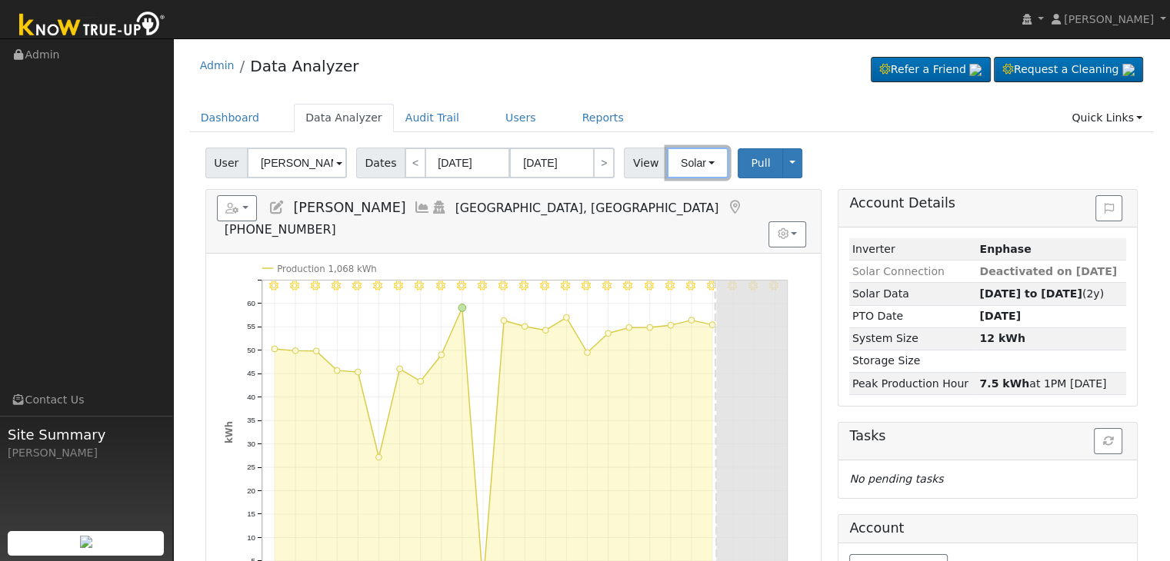
drag, startPoint x: 681, startPoint y: 168, endPoint x: 689, endPoint y: 181, distance: 14.5
click at [681, 168] on button "Solar" at bounding box center [698, 163] width 62 height 31
click at [681, 205] on link "Utility" at bounding box center [717, 197] width 107 height 22
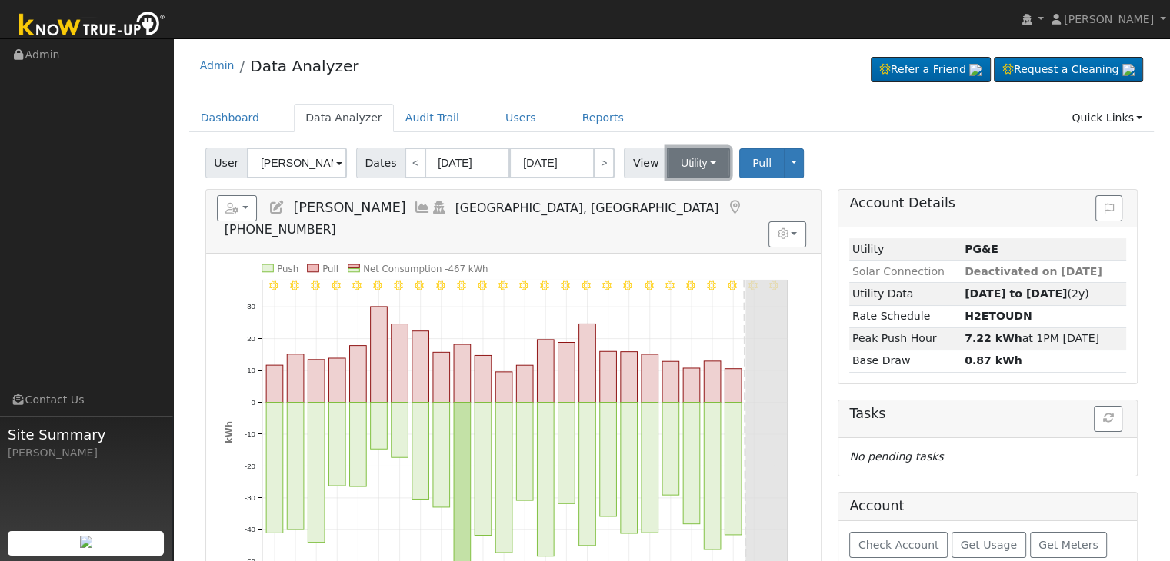
click at [696, 165] on button "Utility" at bounding box center [698, 163] width 63 height 31
click at [689, 219] on link "Solar" at bounding box center [717, 219] width 107 height 22
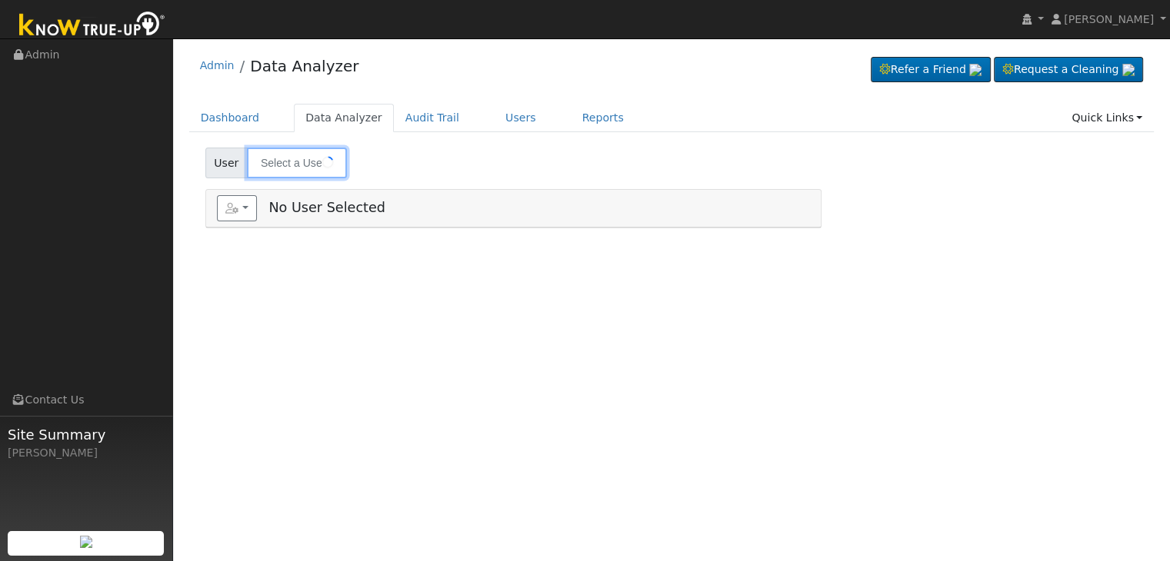
type input "[PERSON_NAME]"
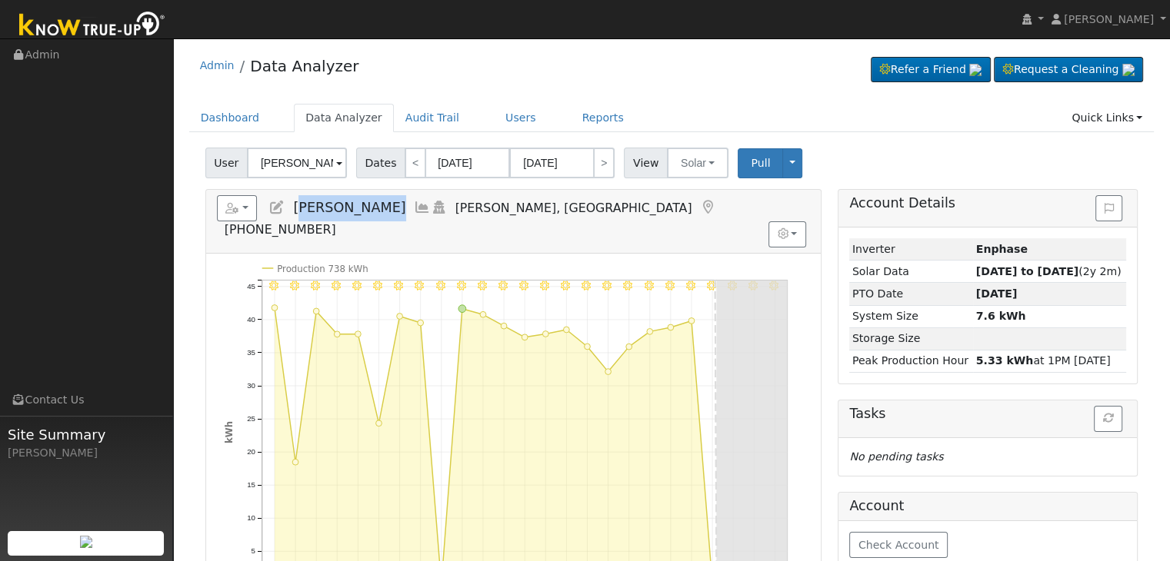
drag, startPoint x: 296, startPoint y: 205, endPoint x: 367, endPoint y: 205, distance: 70.8
click at [367, 205] on h5 "Reports Scenario Health Check Energy Audit Account Timeline User Audit Trail In…" at bounding box center [513, 216] width 593 height 42
click at [319, 200] on span "[PERSON_NAME]" at bounding box center [349, 207] width 112 height 15
drag, startPoint x: 294, startPoint y: 204, endPoint x: 366, endPoint y: 204, distance: 72.3
click at [366, 204] on span "[PERSON_NAME]" at bounding box center [349, 207] width 112 height 15
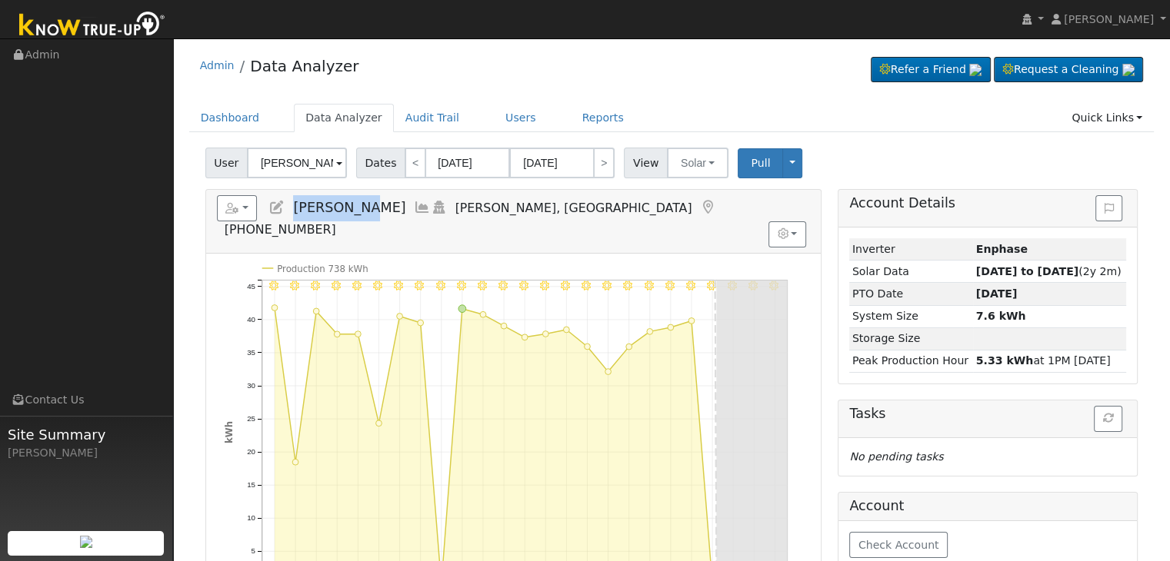
copy span "[PERSON_NAME]"
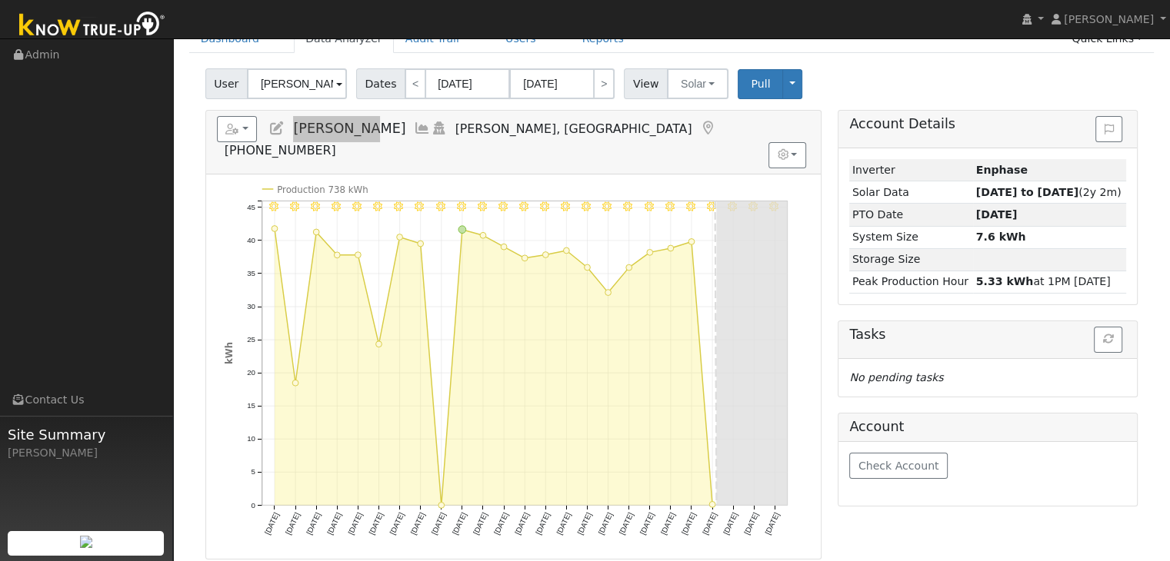
scroll to position [77, 0]
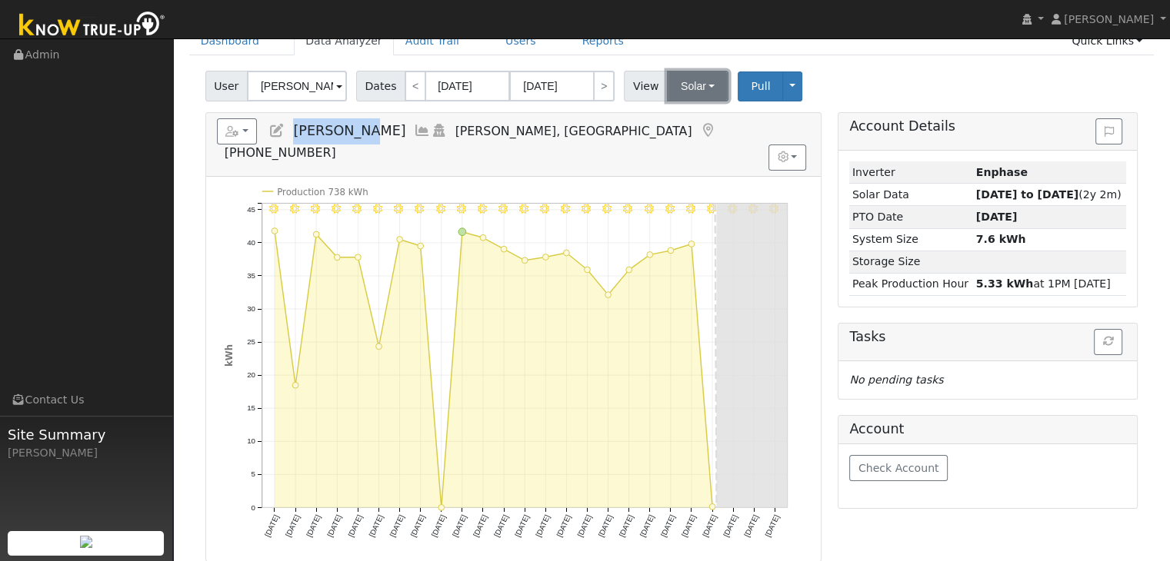
click at [704, 85] on button "Solar" at bounding box center [698, 86] width 62 height 31
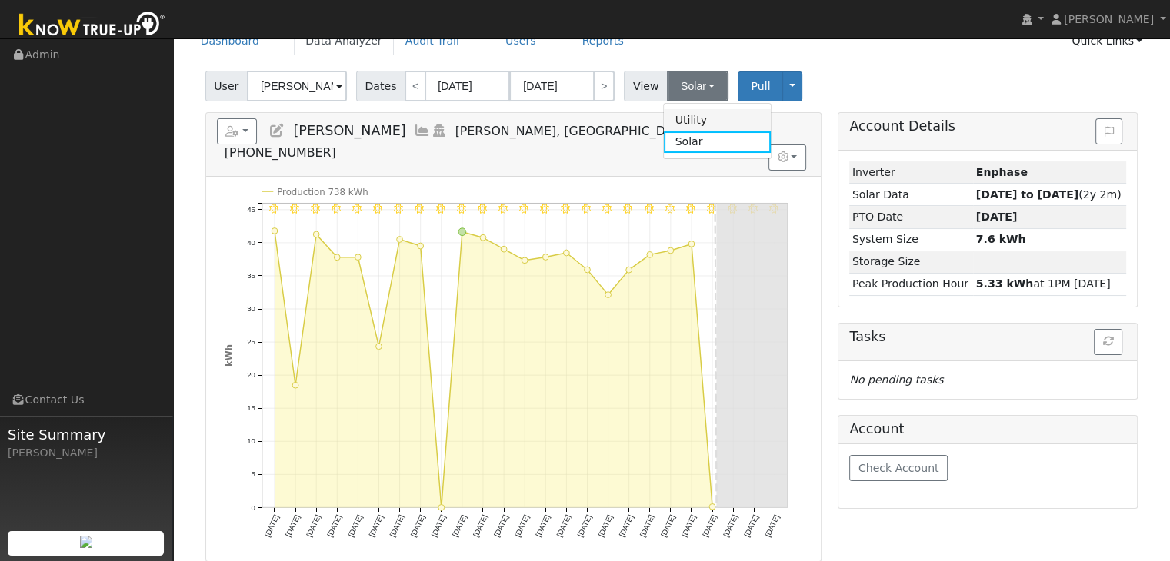
click at [702, 118] on link "Utility" at bounding box center [717, 120] width 107 height 22
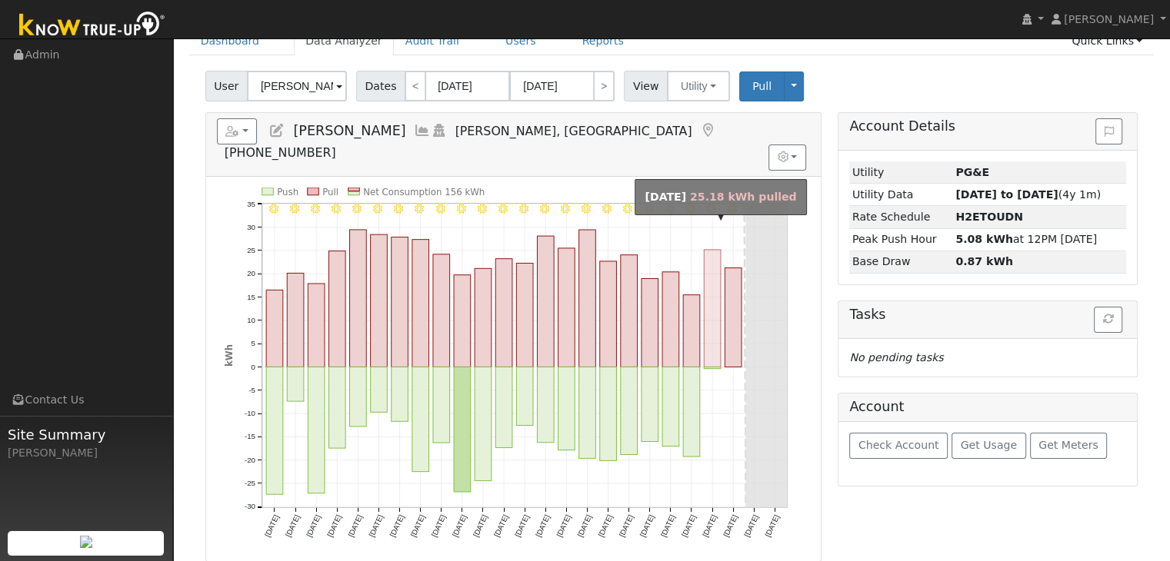
click at [717, 318] on rect "onclick=""" at bounding box center [712, 309] width 17 height 118
type input "[DATE]"
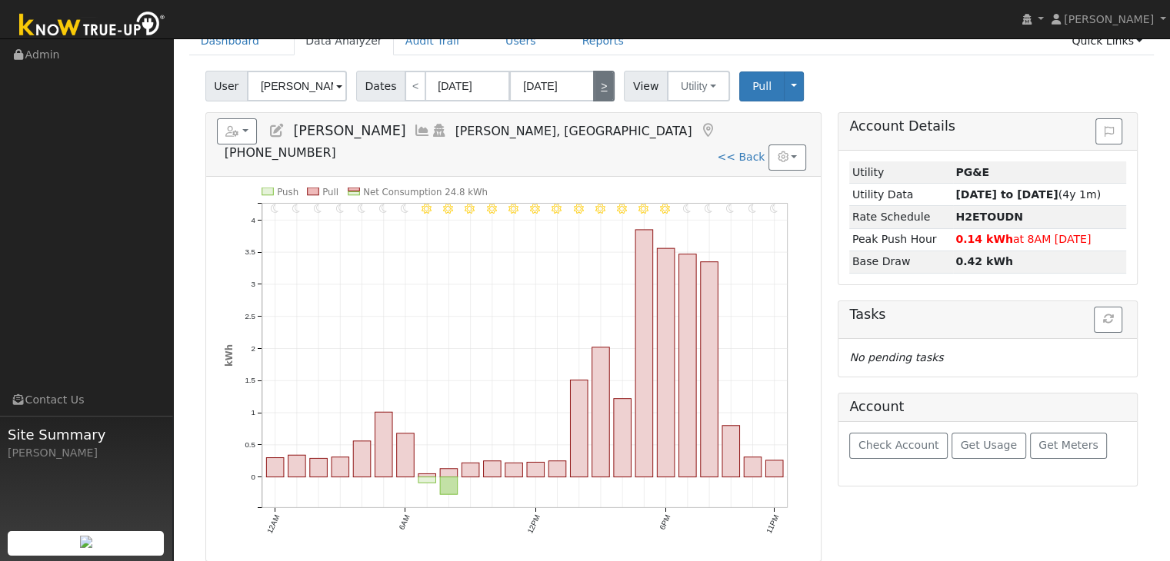
click at [601, 80] on link ">" at bounding box center [604, 86] width 22 height 31
type input "[DATE]"
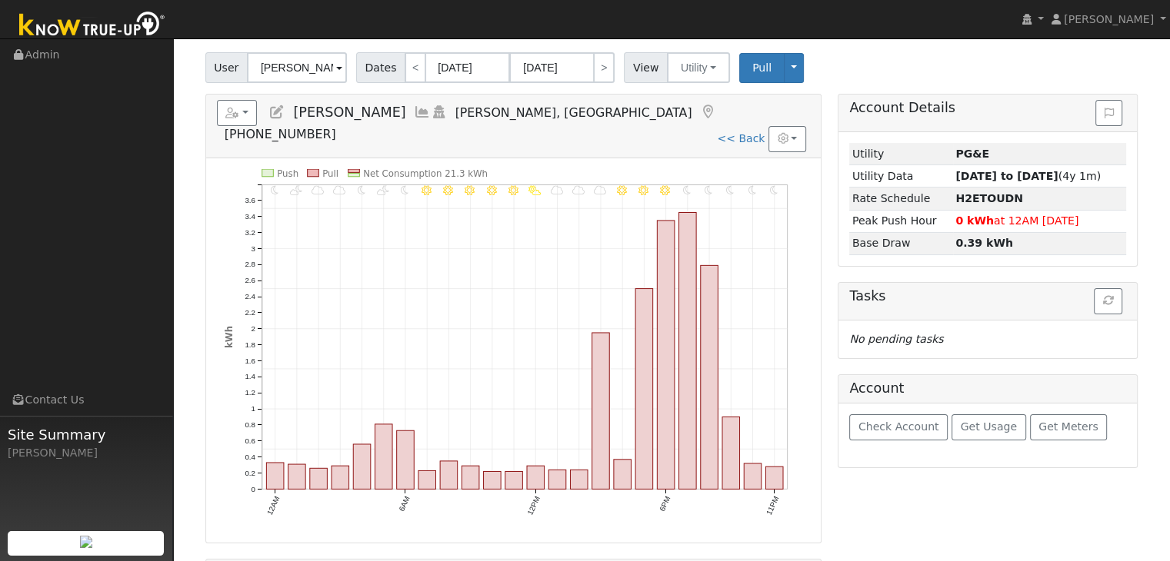
scroll to position [72, 0]
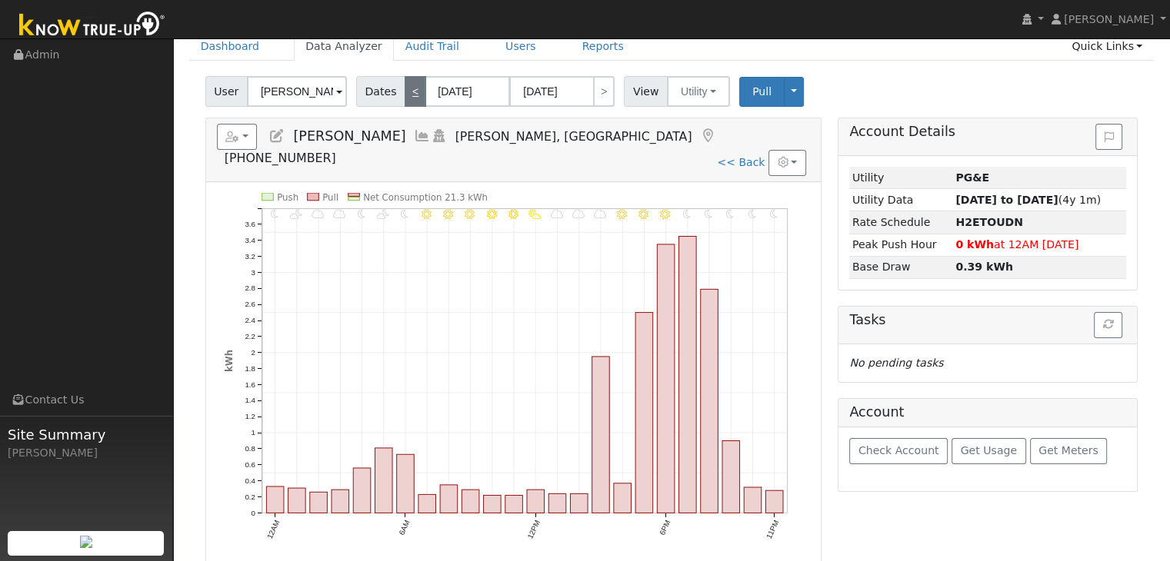
click at [408, 95] on link "<" at bounding box center [416, 91] width 22 height 31
type input "09/08/2025"
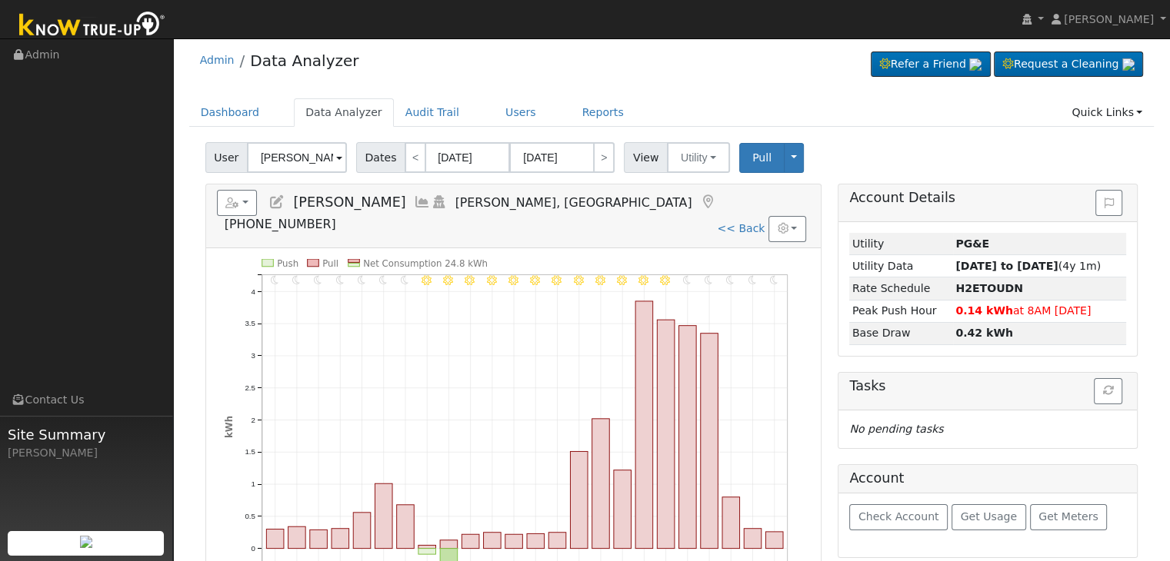
scroll to position [0, 0]
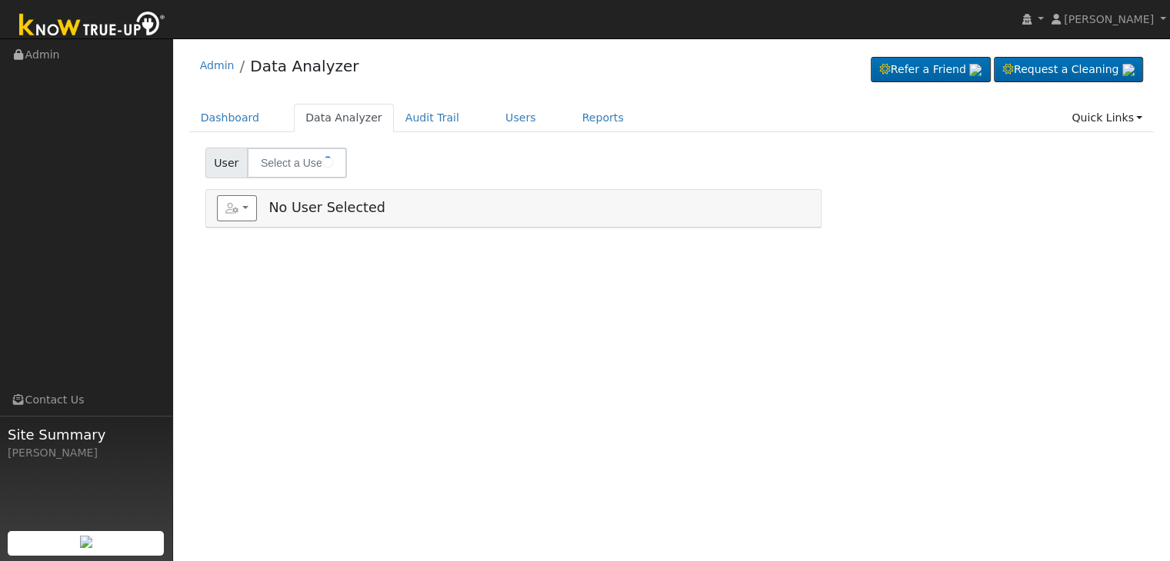
type input "Phillip Manuel"
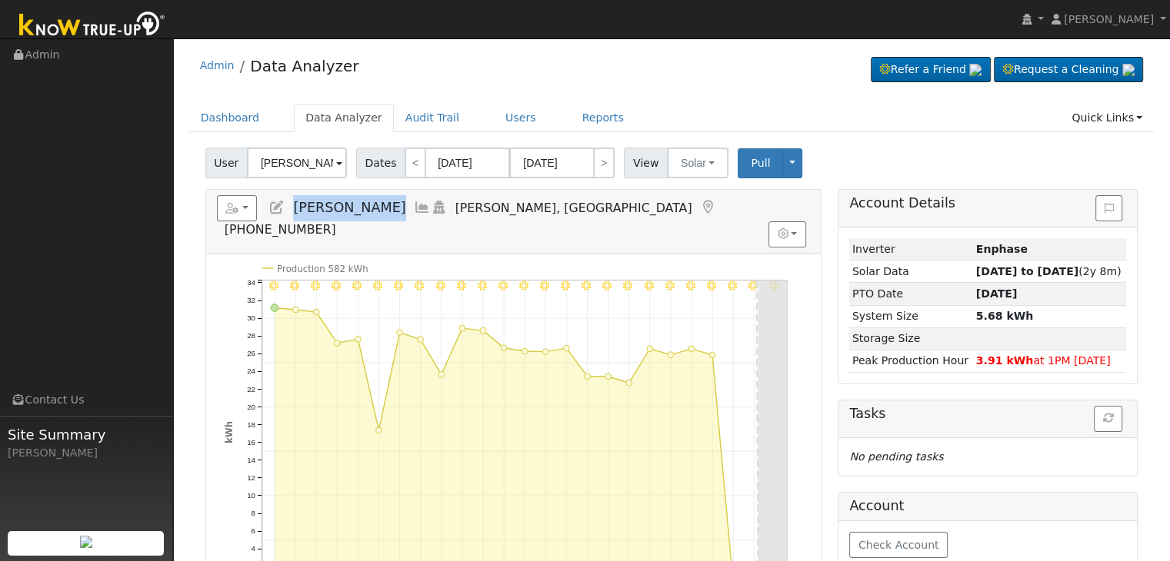
drag, startPoint x: 291, startPoint y: 204, endPoint x: 385, endPoint y: 215, distance: 94.4
click at [385, 215] on h5 "Reports Scenario Health Check Energy Audit Account Timeline User Audit Trail In…" at bounding box center [513, 216] width 593 height 42
copy span "Phillip Manuel"
click at [699, 205] on icon at bounding box center [707, 208] width 17 height 14
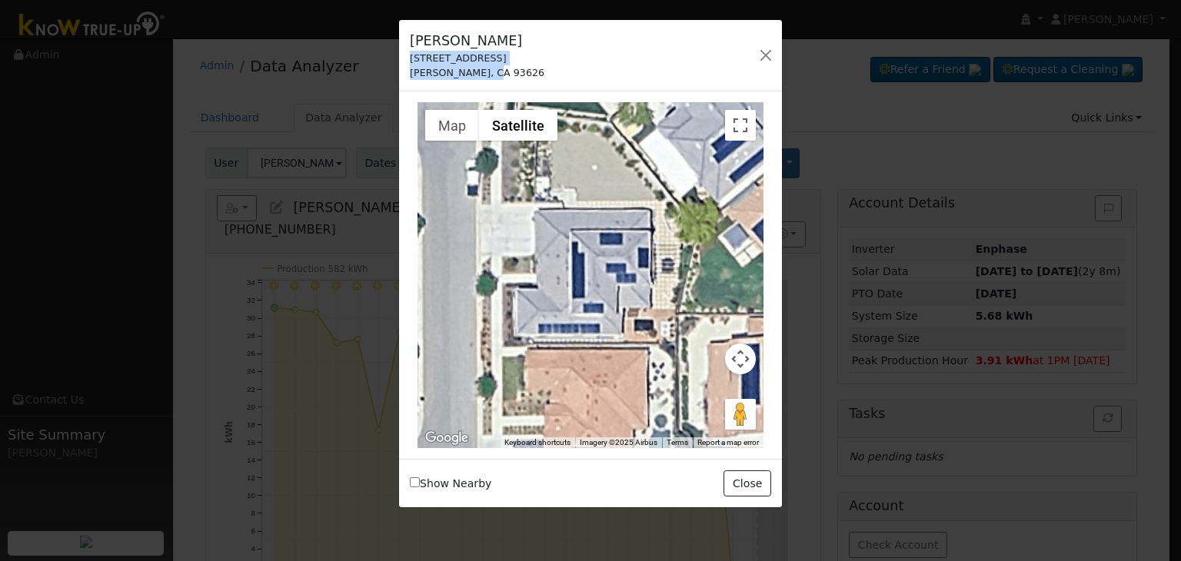
drag, startPoint x: 408, startPoint y: 59, endPoint x: 489, endPoint y: 82, distance: 84.0
click at [489, 82] on div "Phillip Manuel 4713 Terrace Road Friant, CA 93626 Default Account Default Accou…" at bounding box center [590, 56] width 383 height 72
copy div "4713 Terrace Road Friant, CA 93626"
click at [768, 51] on button "button" at bounding box center [766, 56] width 22 height 22
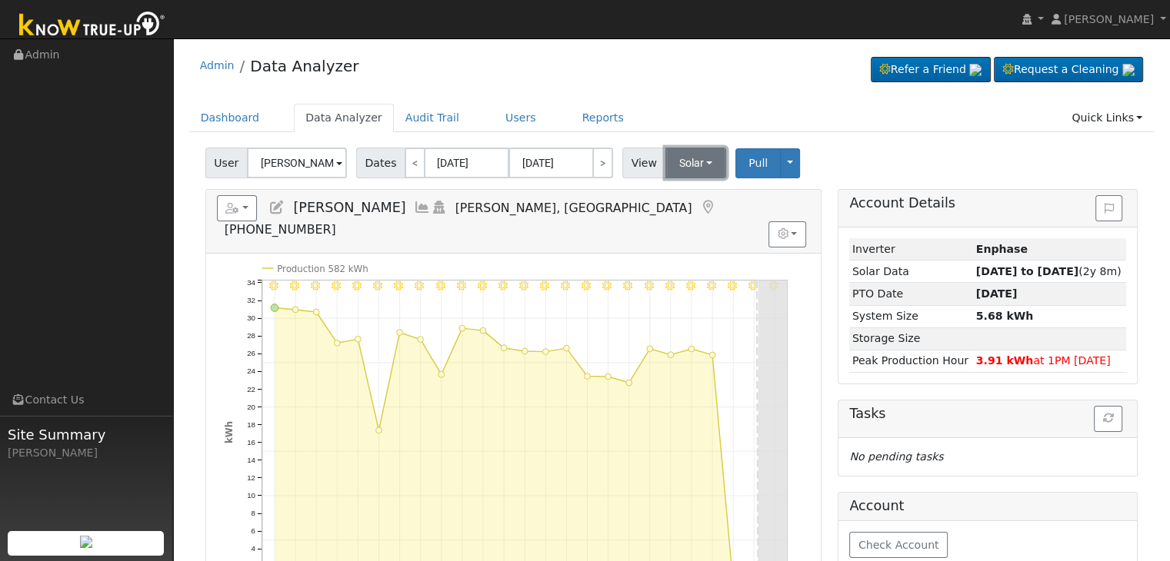
click at [696, 160] on button "Solar" at bounding box center [696, 163] width 62 height 31
click at [688, 193] on link "Utility" at bounding box center [715, 197] width 107 height 22
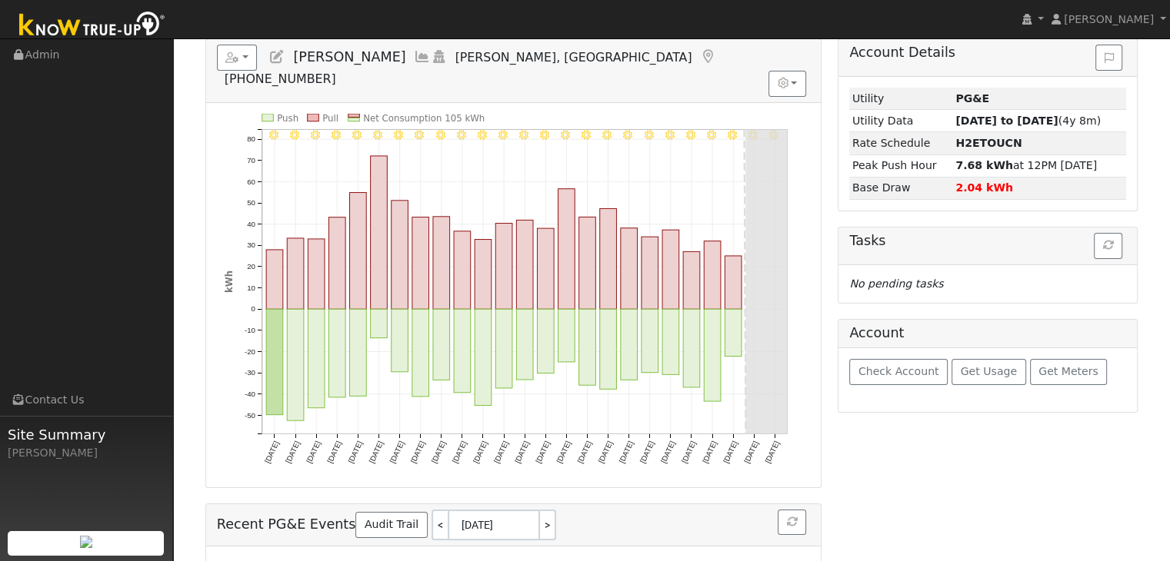
scroll to position [148, 0]
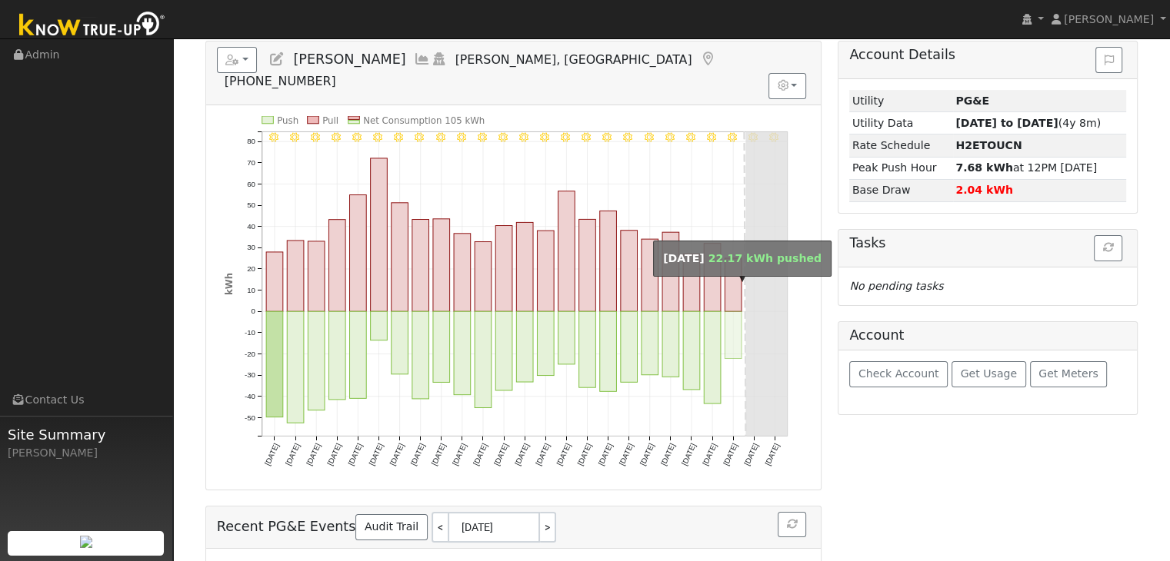
click at [731, 315] on rect "onclick=""" at bounding box center [732, 334] width 17 height 47
type input "[DATE]"
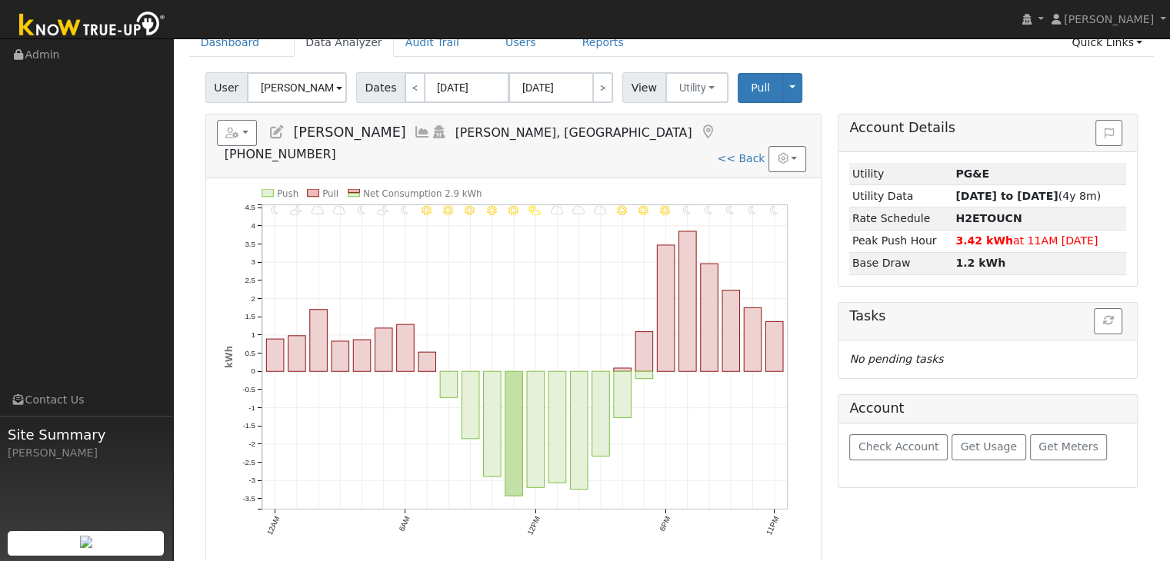
scroll to position [72, 0]
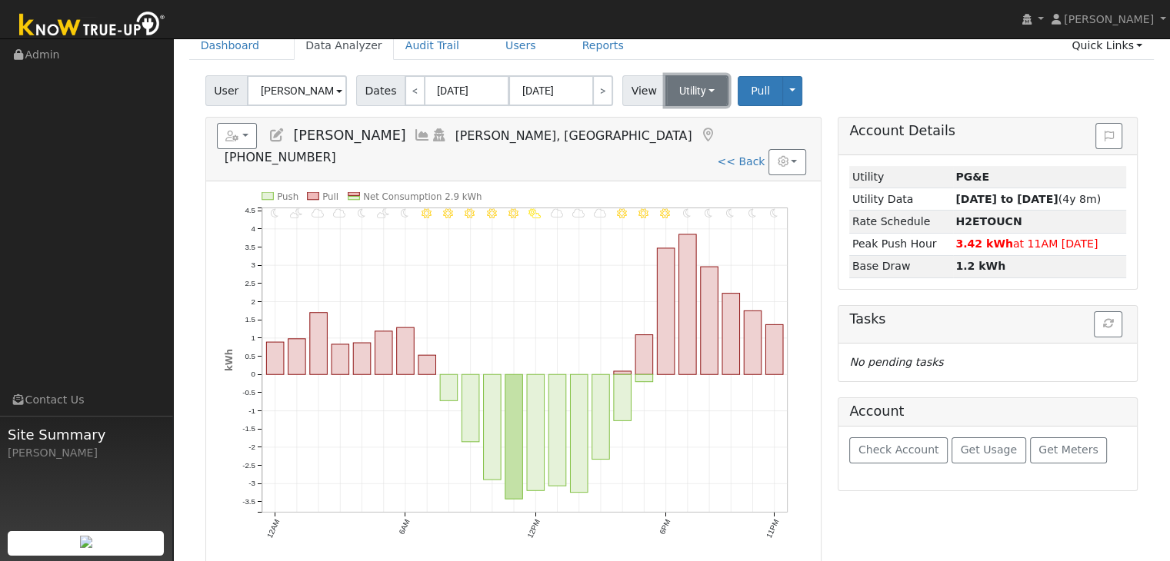
click at [687, 92] on button "Utility" at bounding box center [697, 90] width 64 height 31
click at [690, 54] on ul "Dashboard Data Analyzer Audit Trail Users Reports Quick Links Quick Add Quick C…" at bounding box center [671, 46] width 965 height 28
click at [751, 155] on link "<< Back" at bounding box center [741, 161] width 48 height 12
type input "08/18/2025"
type input "[DATE]"
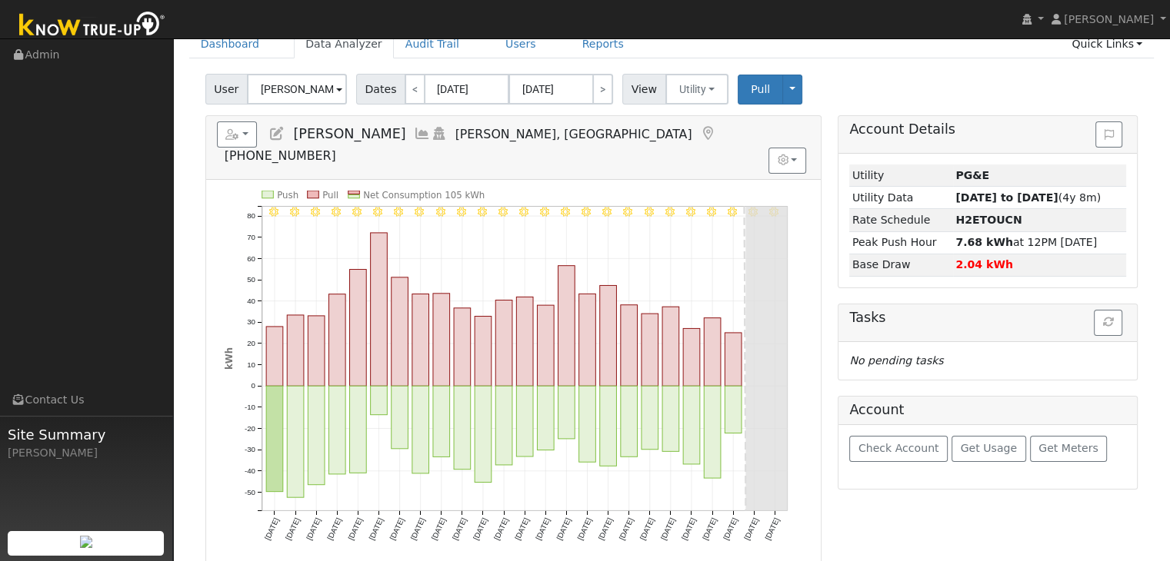
scroll to position [77, 0]
